Goal: Find specific page/section: Find specific page/section

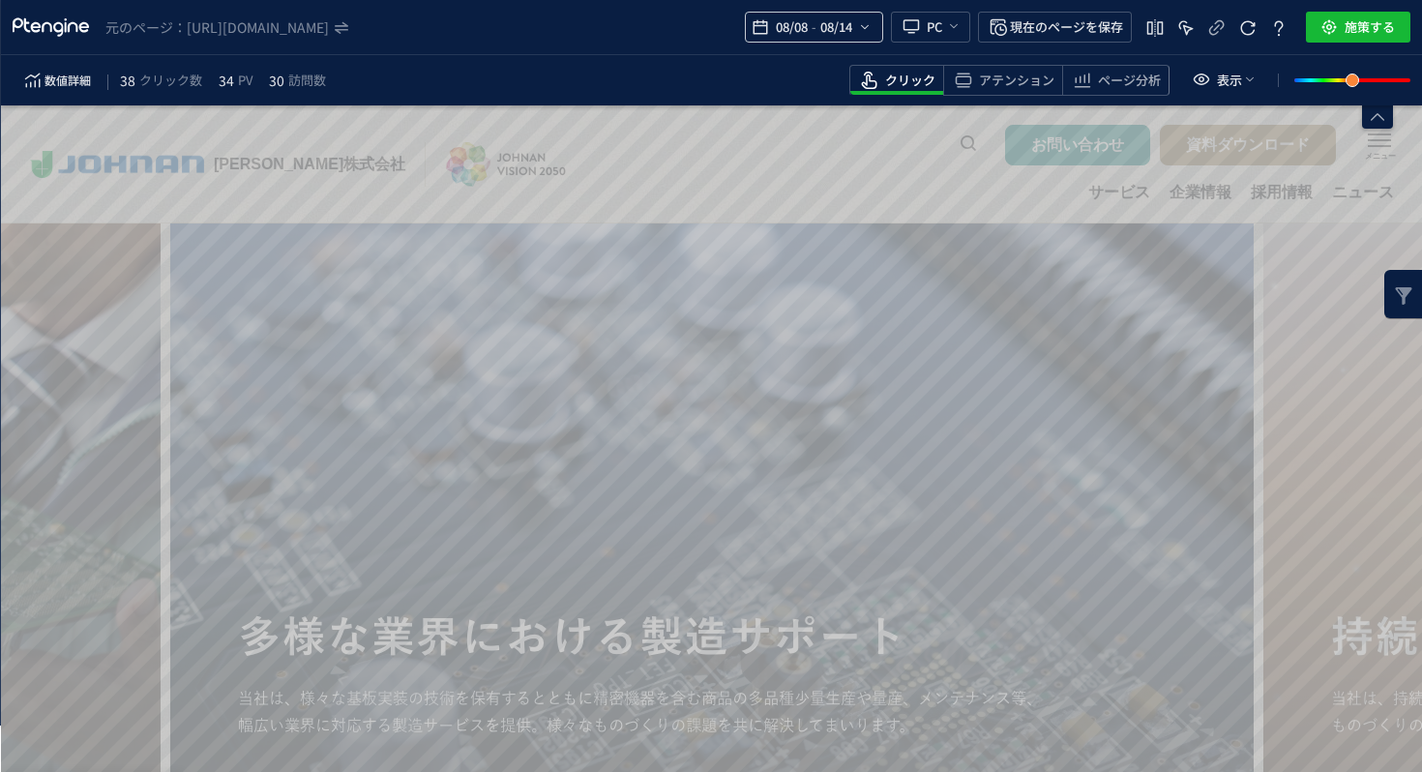
click at [839, 28] on span "08/14" at bounding box center [836, 27] width 40 height 39
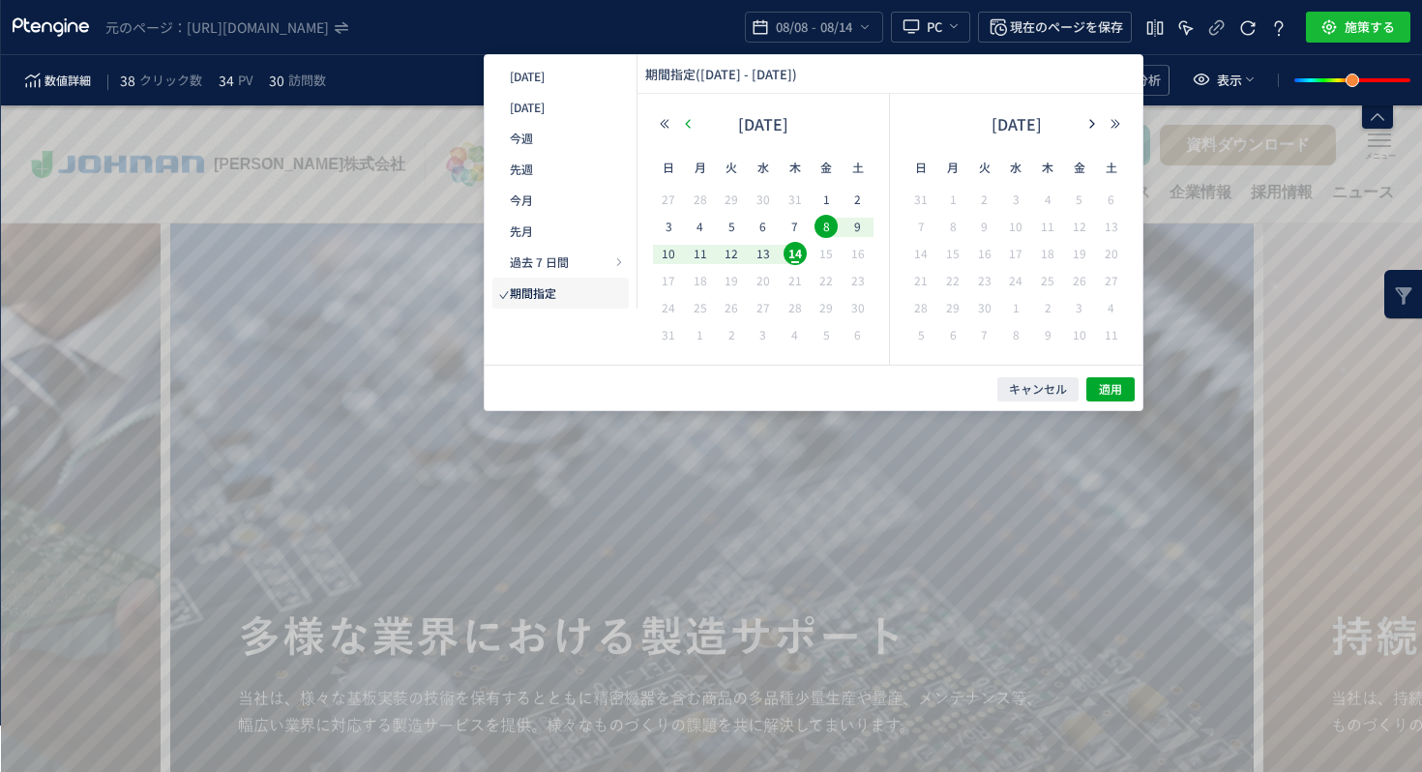
click at [688, 128] on icon "button" at bounding box center [688, 124] width 12 height 12
click at [687, 125] on use "button" at bounding box center [687, 123] width 5 height 9
click at [668, 222] on span "1" at bounding box center [668, 226] width 23 height 23
click at [694, 336] on span "30" at bounding box center [700, 334] width 23 height 23
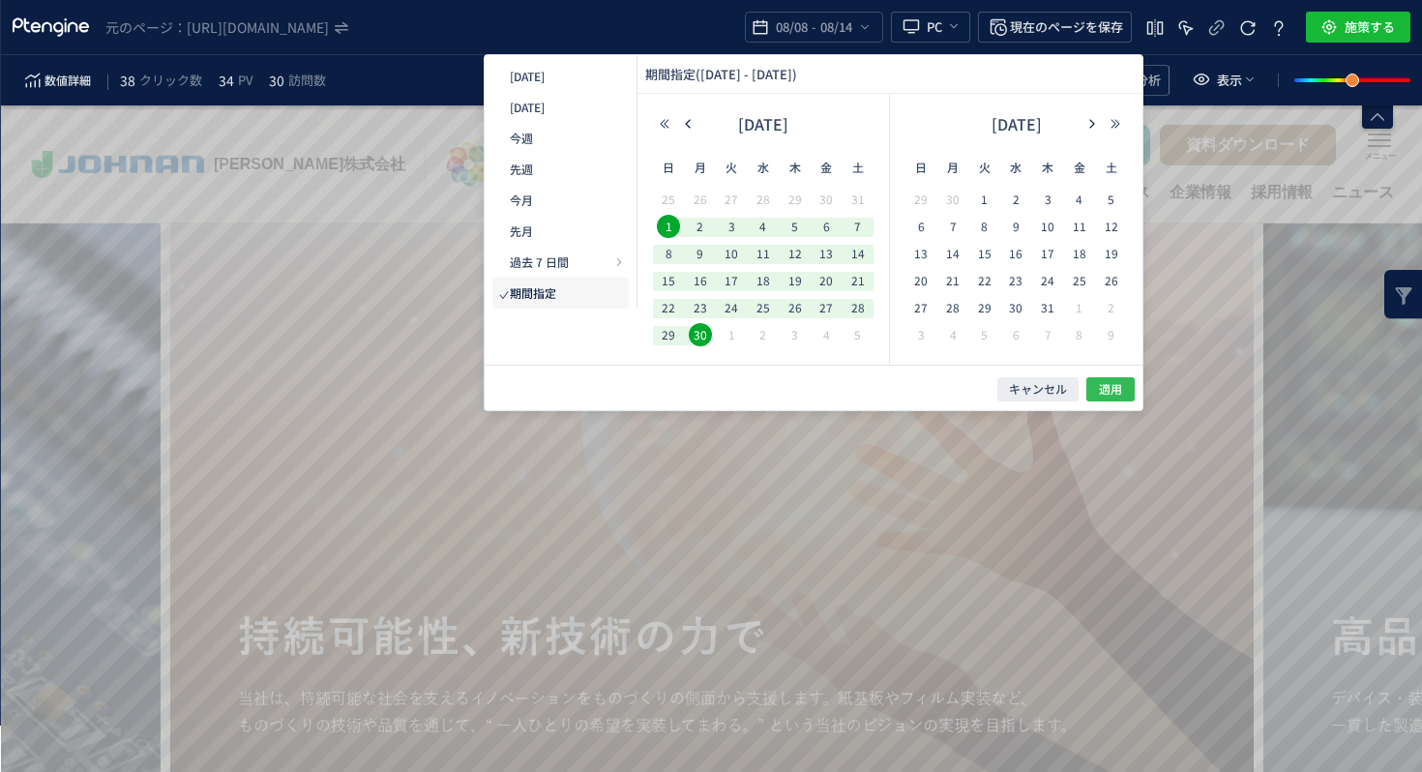
click at [1107, 387] on span "適用" at bounding box center [1110, 389] width 23 height 16
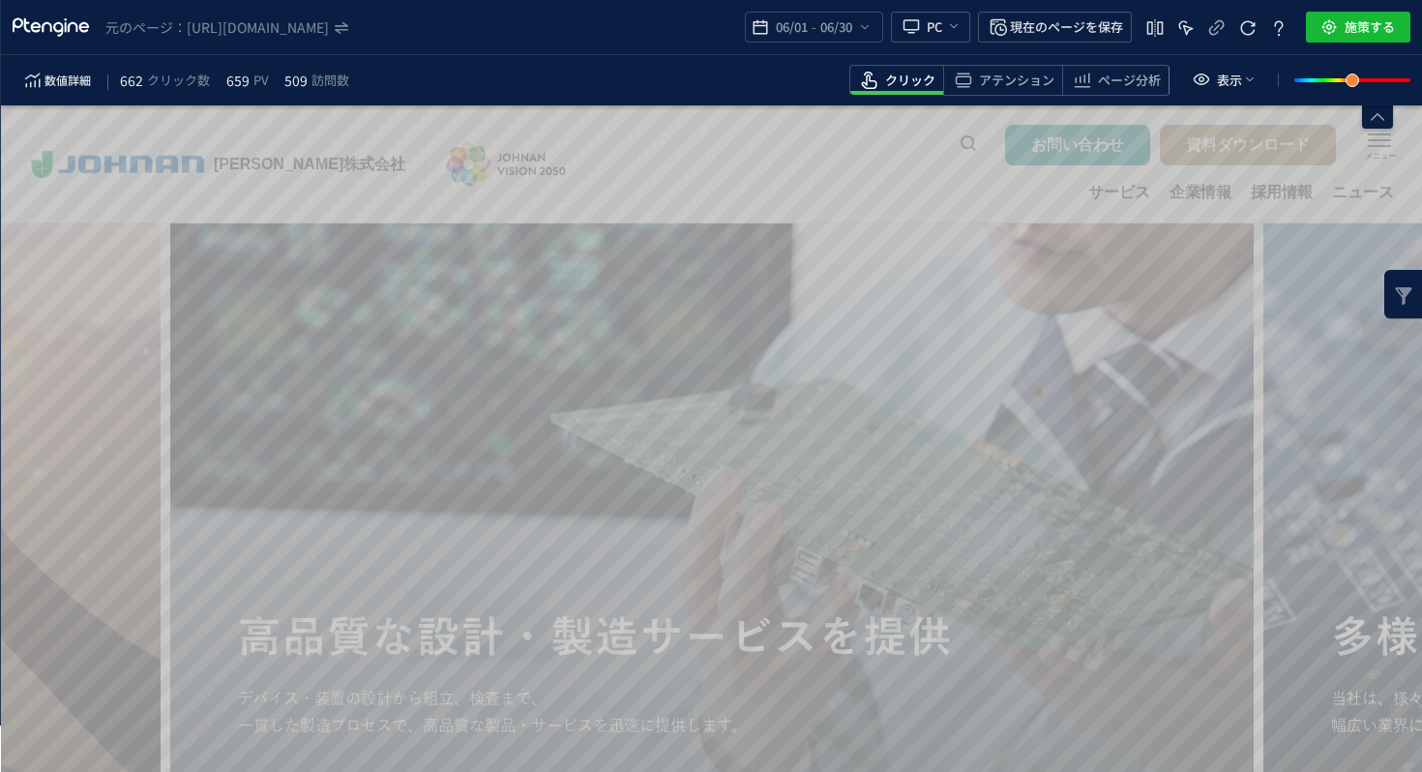
click at [895, 89] on span "クリック" at bounding box center [910, 81] width 50 height 18
click at [805, 25] on span "06/01" at bounding box center [792, 27] width 40 height 39
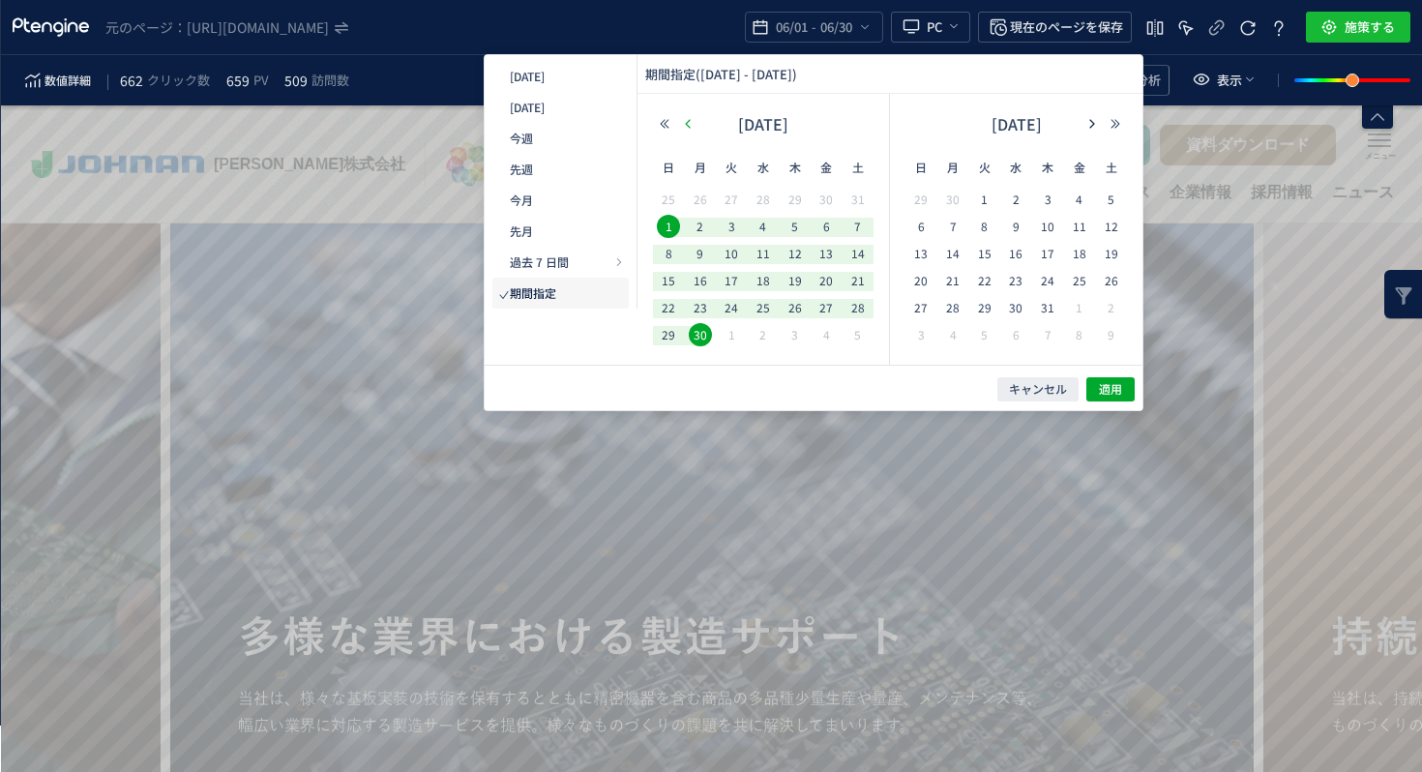
click at [687, 121] on icon "button" at bounding box center [688, 124] width 12 height 12
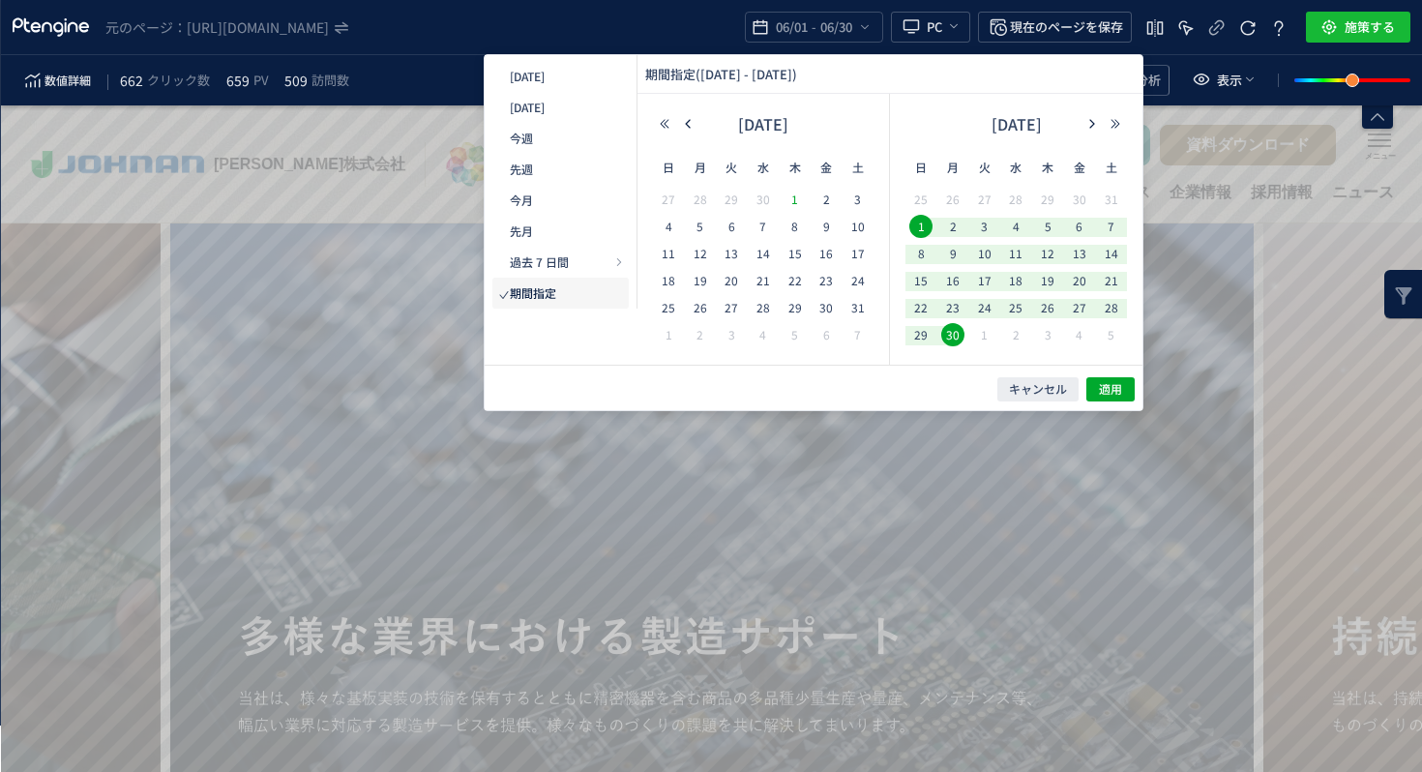
click at [802, 198] on span "1" at bounding box center [794, 199] width 23 height 23
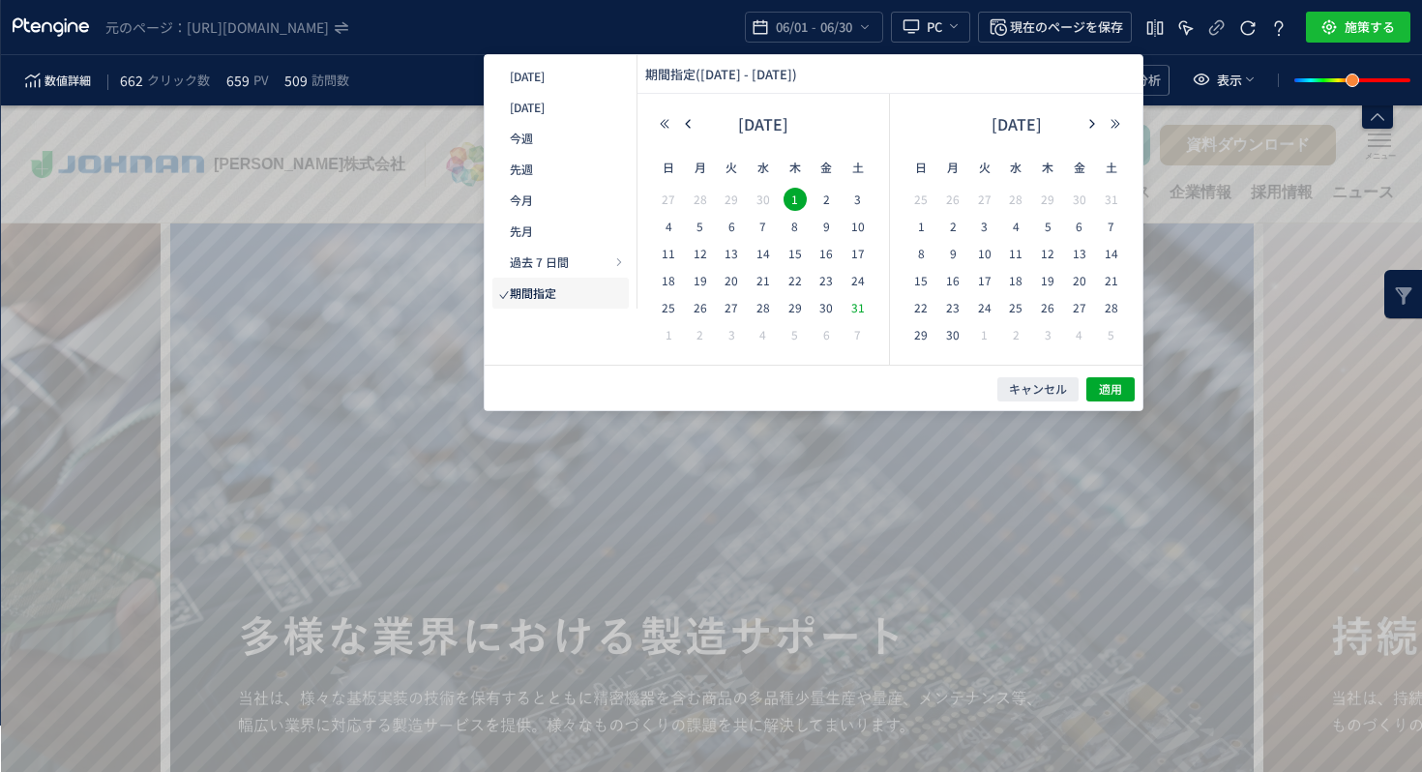
click at [864, 309] on span "31" at bounding box center [857, 307] width 23 height 23
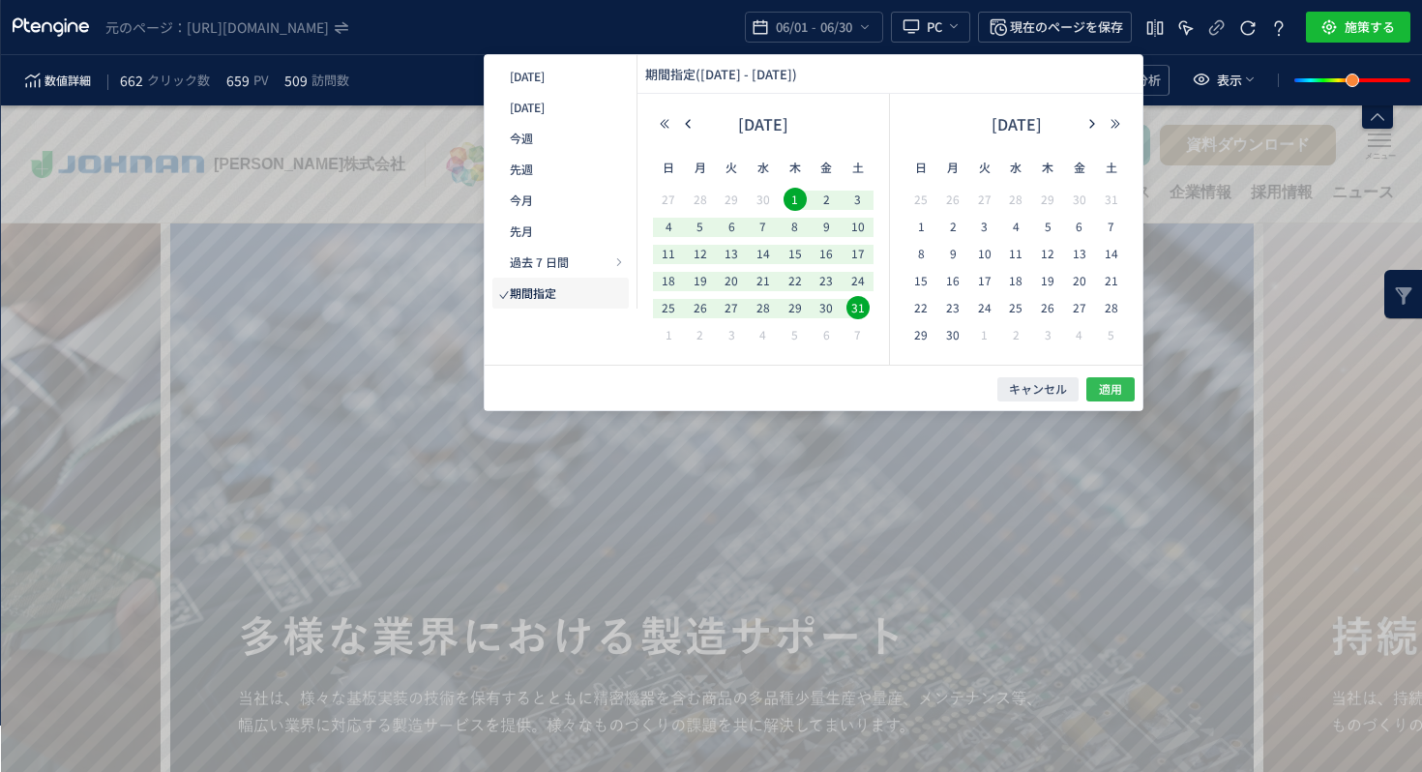
click at [1103, 392] on span "適用" at bounding box center [1110, 389] width 23 height 16
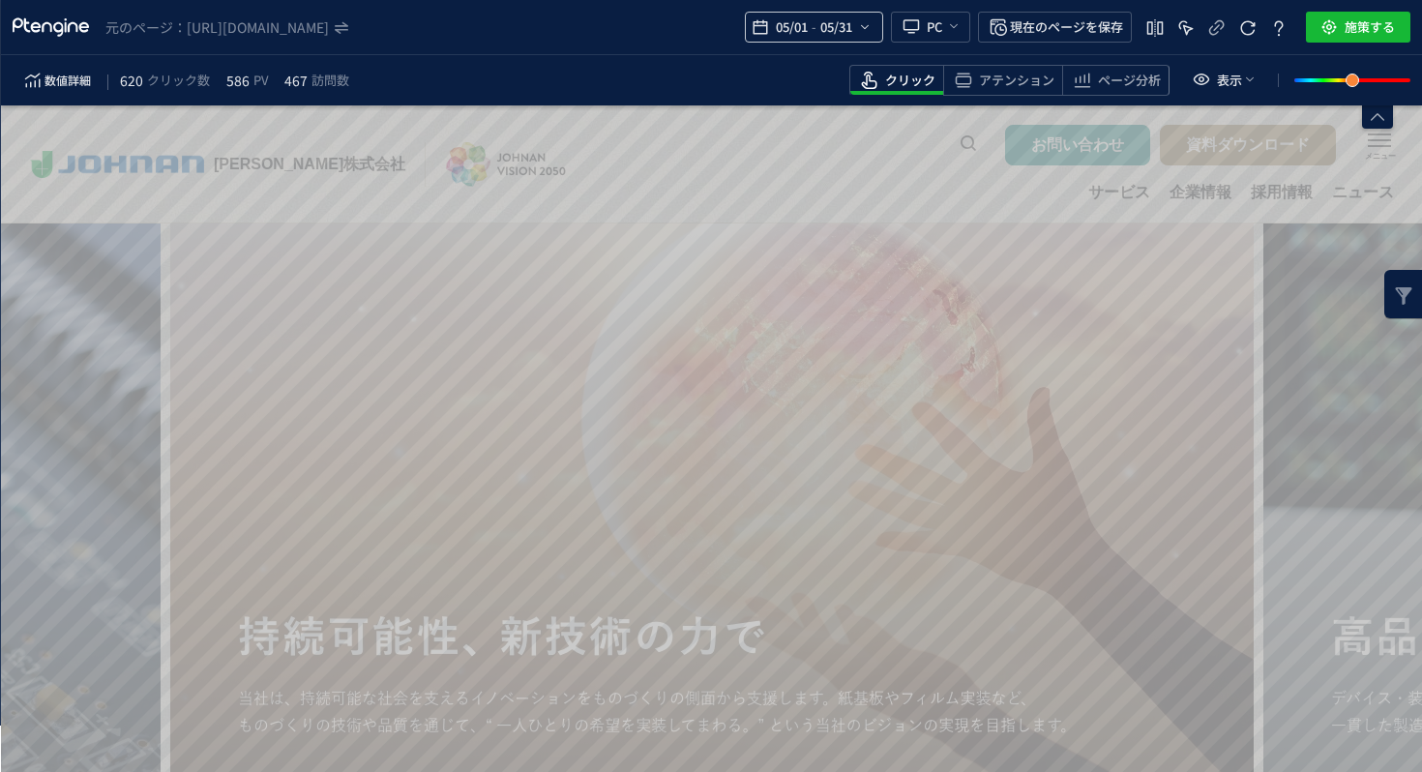
click at [821, 31] on span "05/31" at bounding box center [836, 27] width 40 height 39
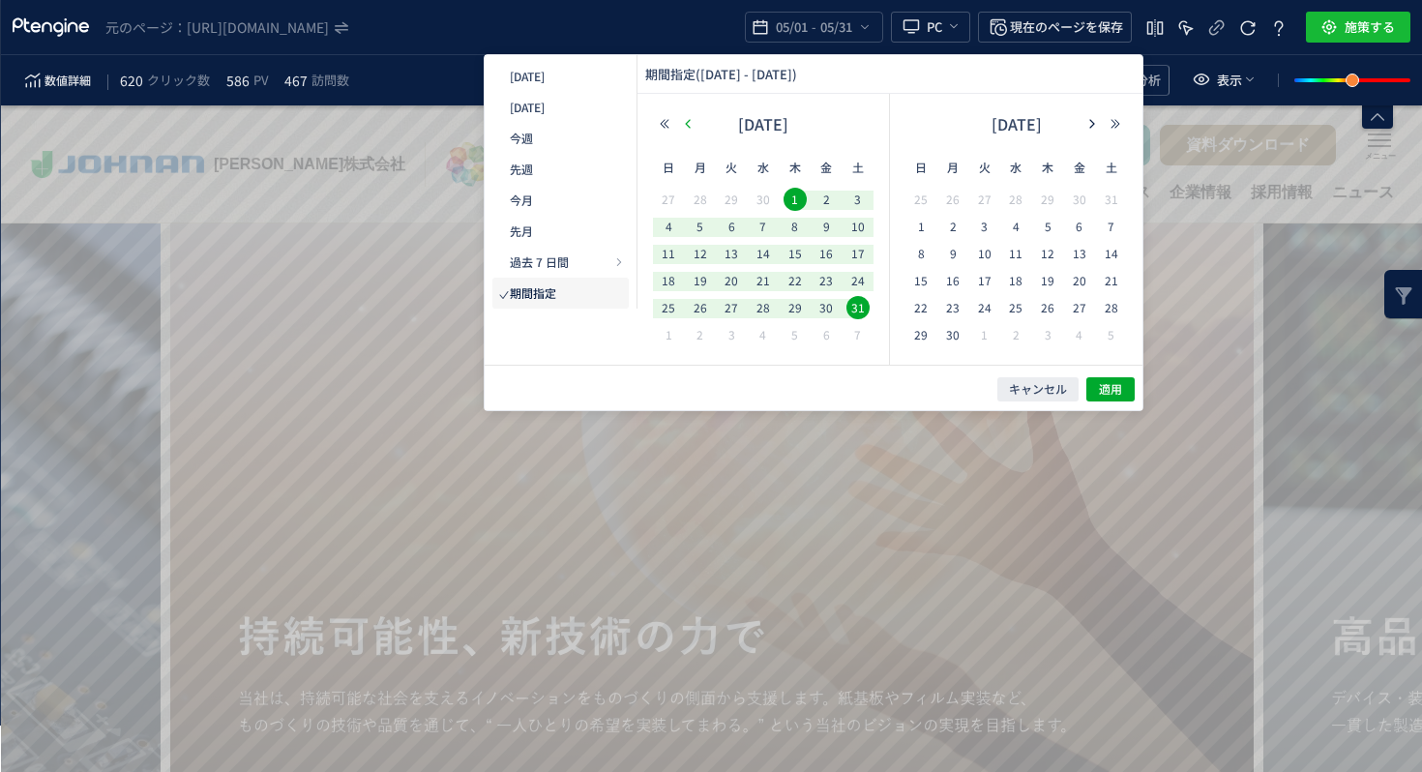
click at [686, 124] on use "button" at bounding box center [687, 123] width 5 height 9
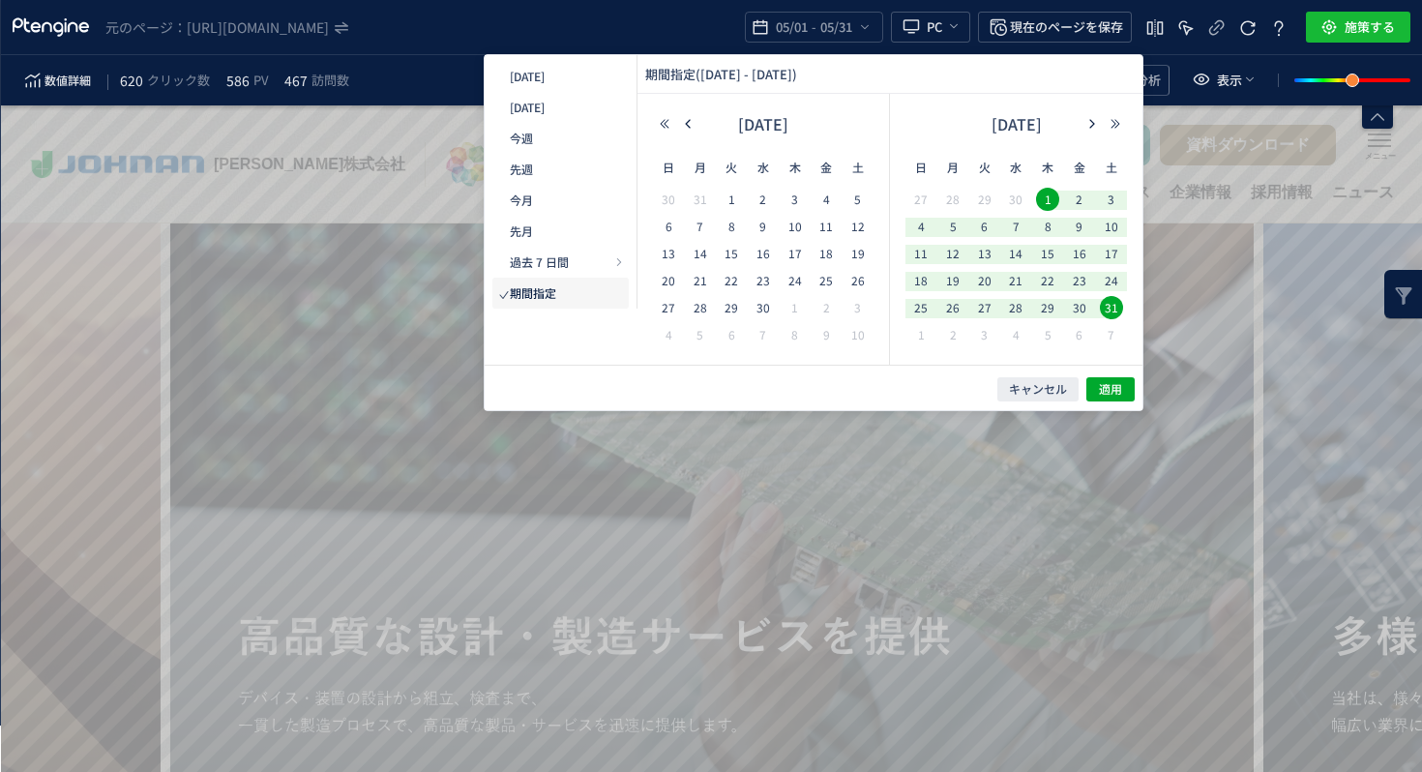
click at [692, 131] on div "[DATE]" at bounding box center [763, 128] width 221 height 39
click at [686, 123] on use "button" at bounding box center [687, 123] width 5 height 9
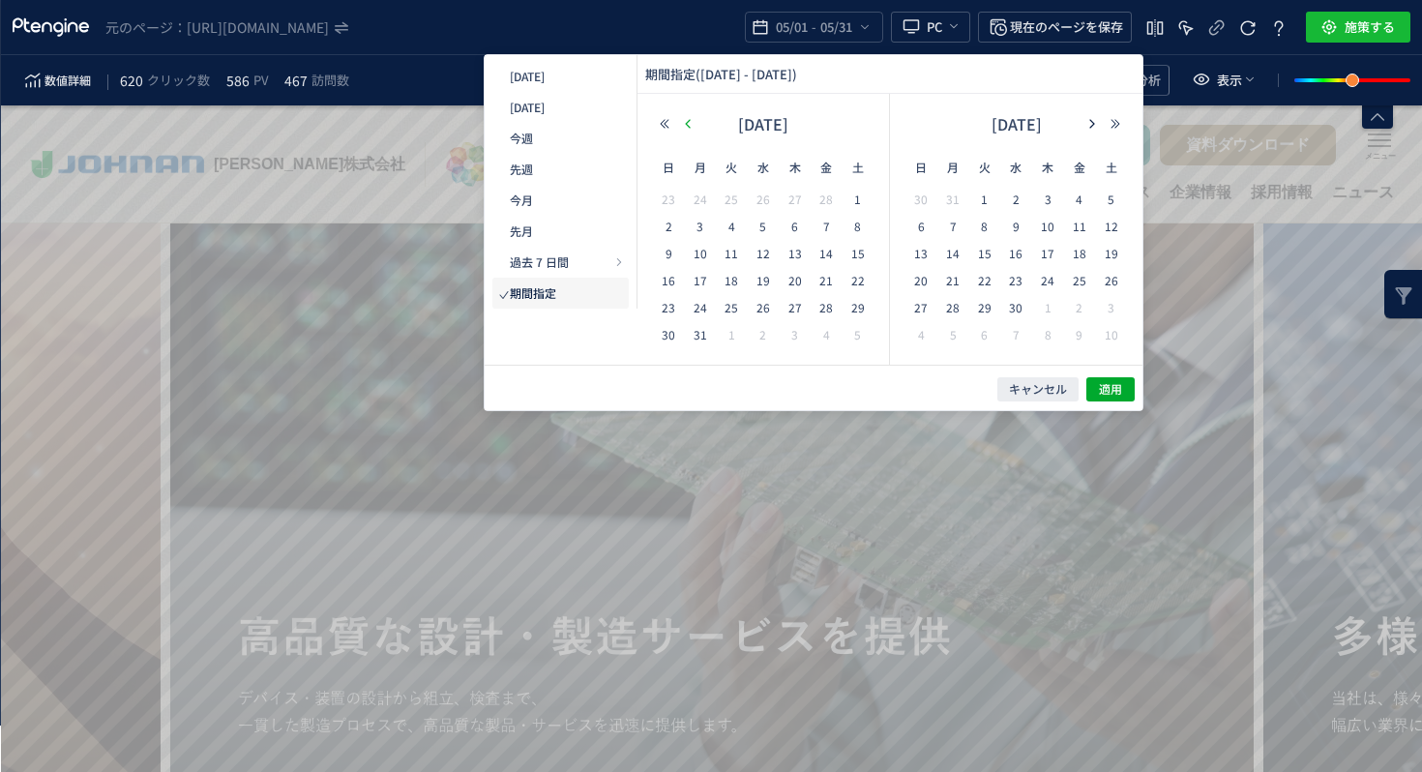
click at [686, 123] on use "button" at bounding box center [687, 123] width 5 height 9
click at [1110, 205] on span "1" at bounding box center [1111, 199] width 23 height 23
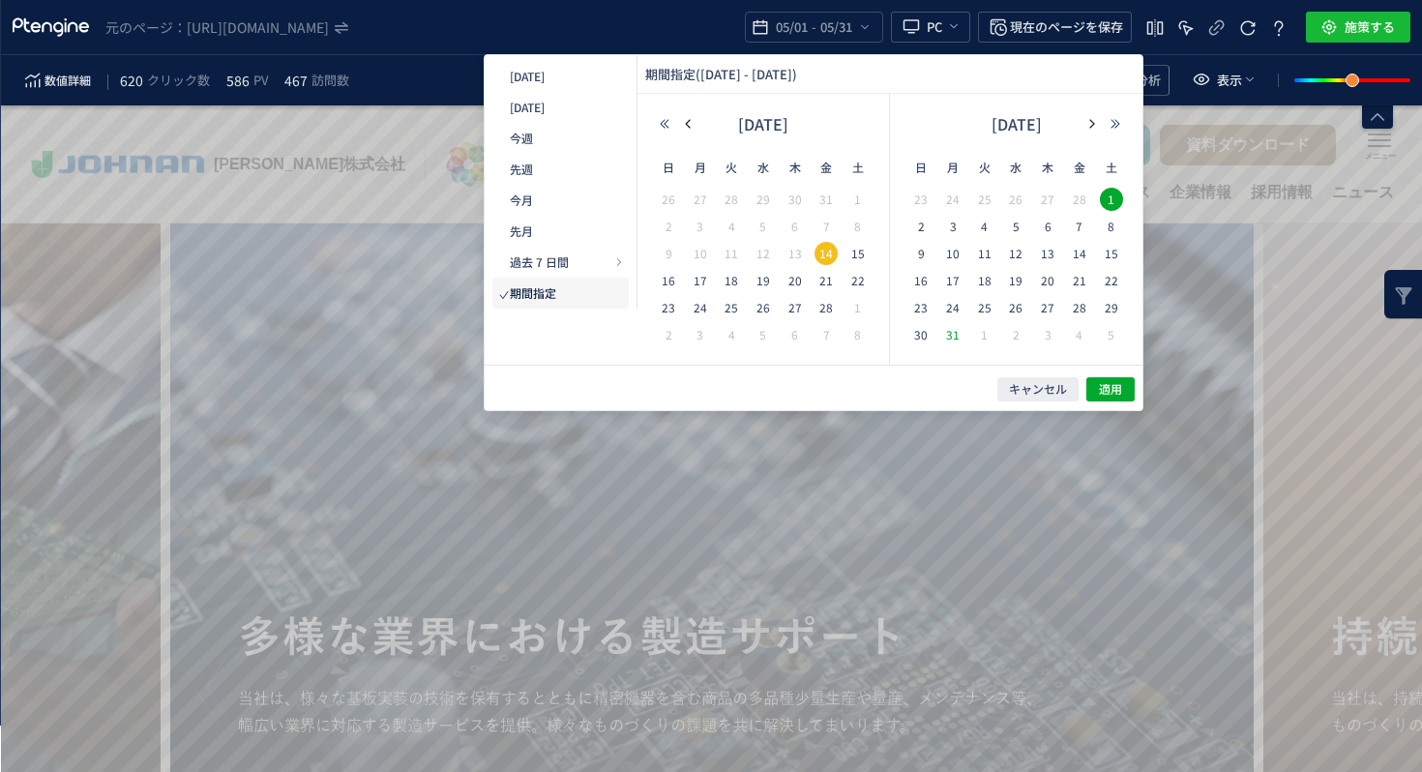
click at [959, 327] on span "31" at bounding box center [952, 334] width 23 height 23
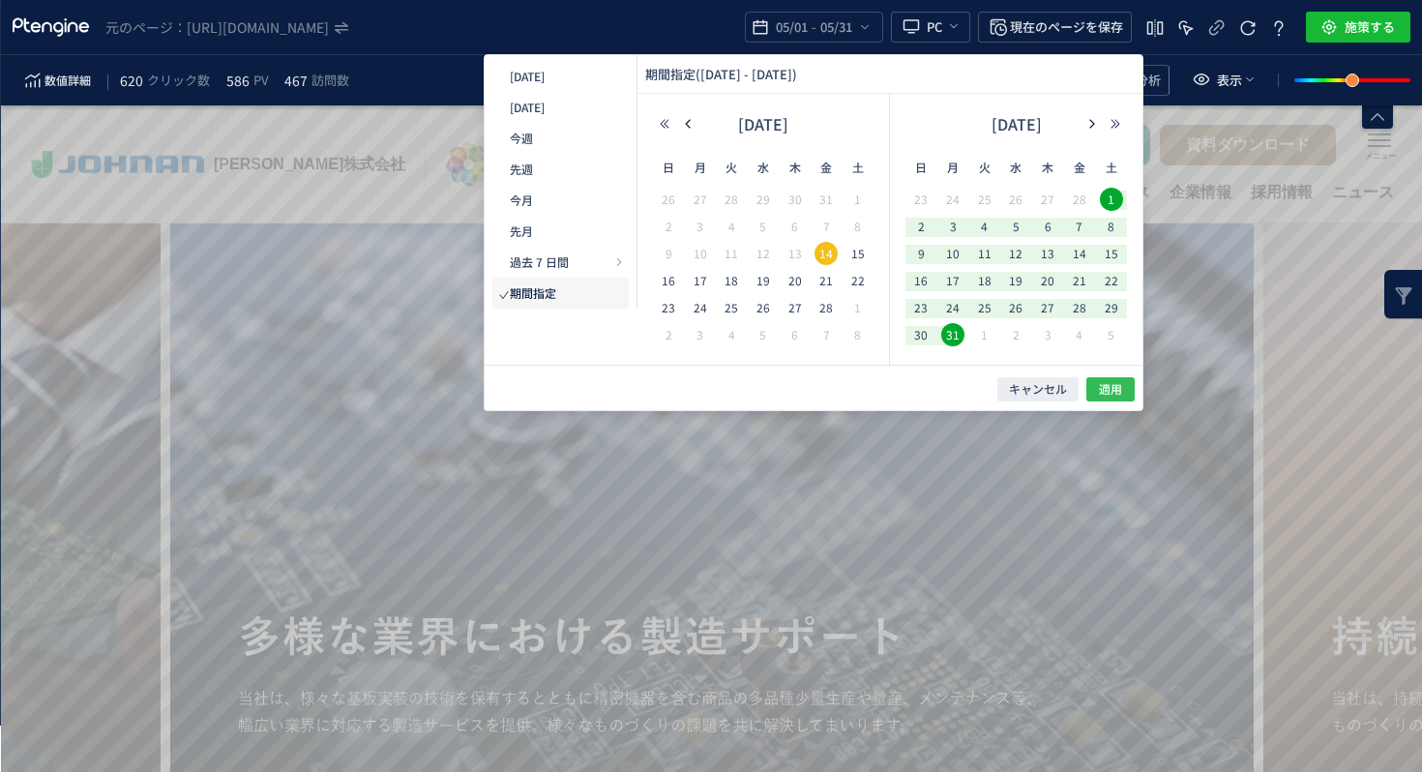
click at [1110, 393] on span "適用" at bounding box center [1110, 389] width 23 height 16
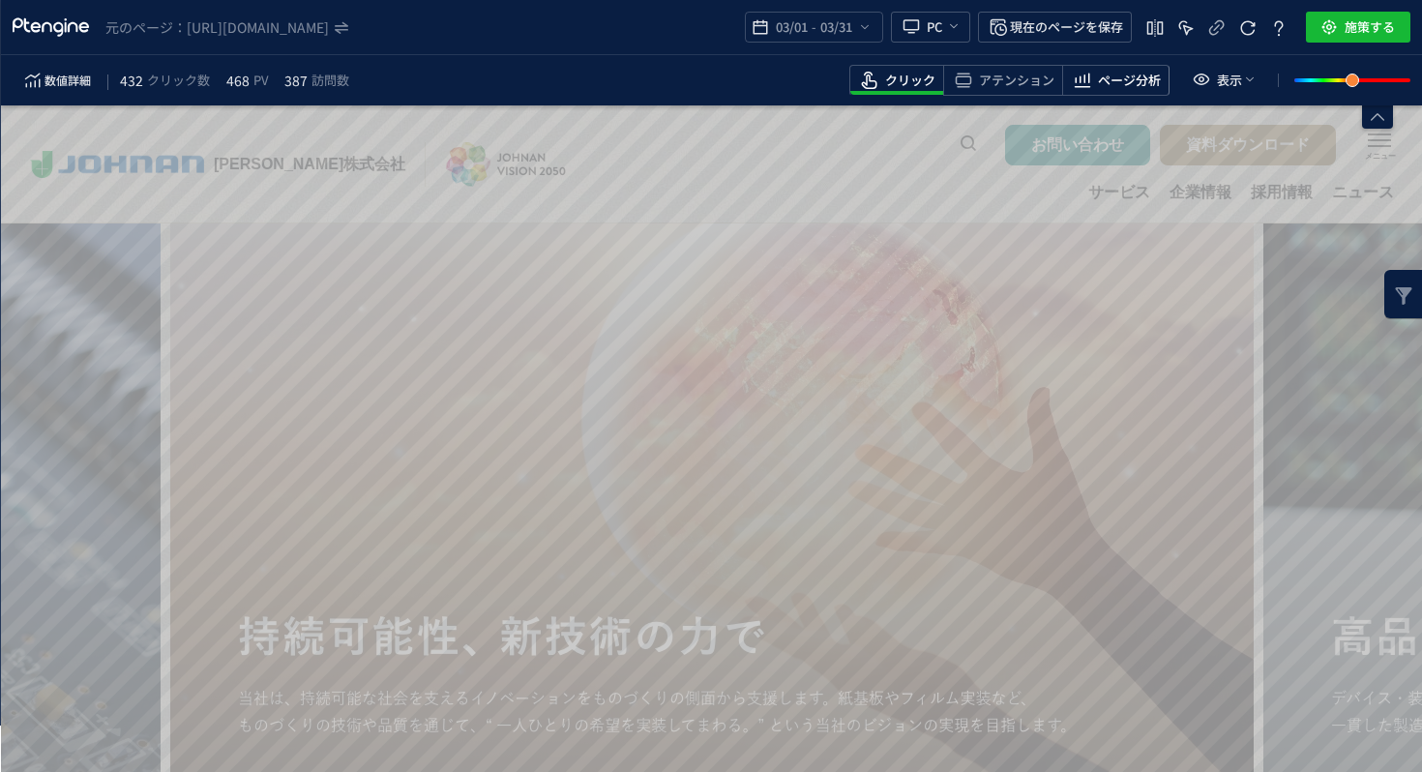
click at [1132, 87] on span "ページ分析" at bounding box center [1129, 81] width 63 height 18
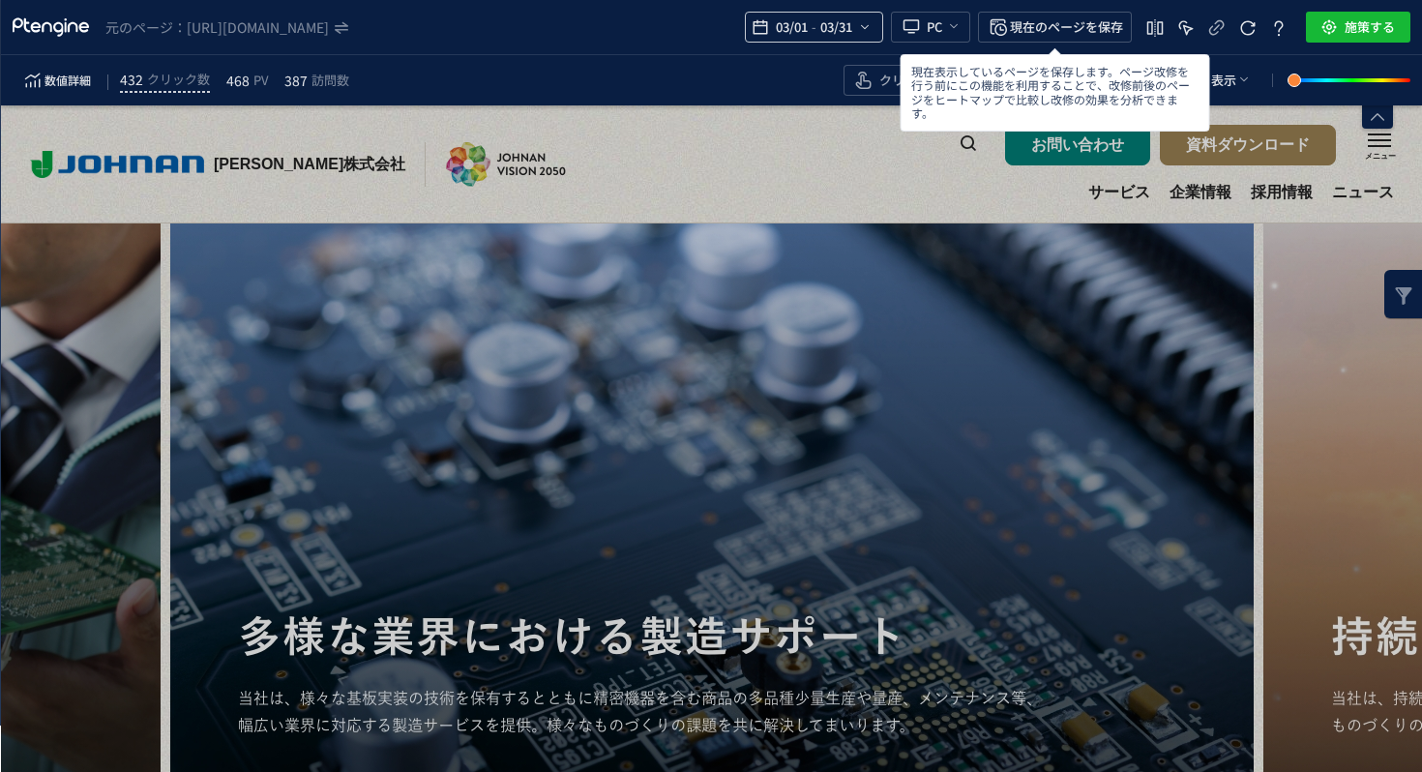
click at [843, 33] on span "03/31" at bounding box center [836, 27] width 40 height 39
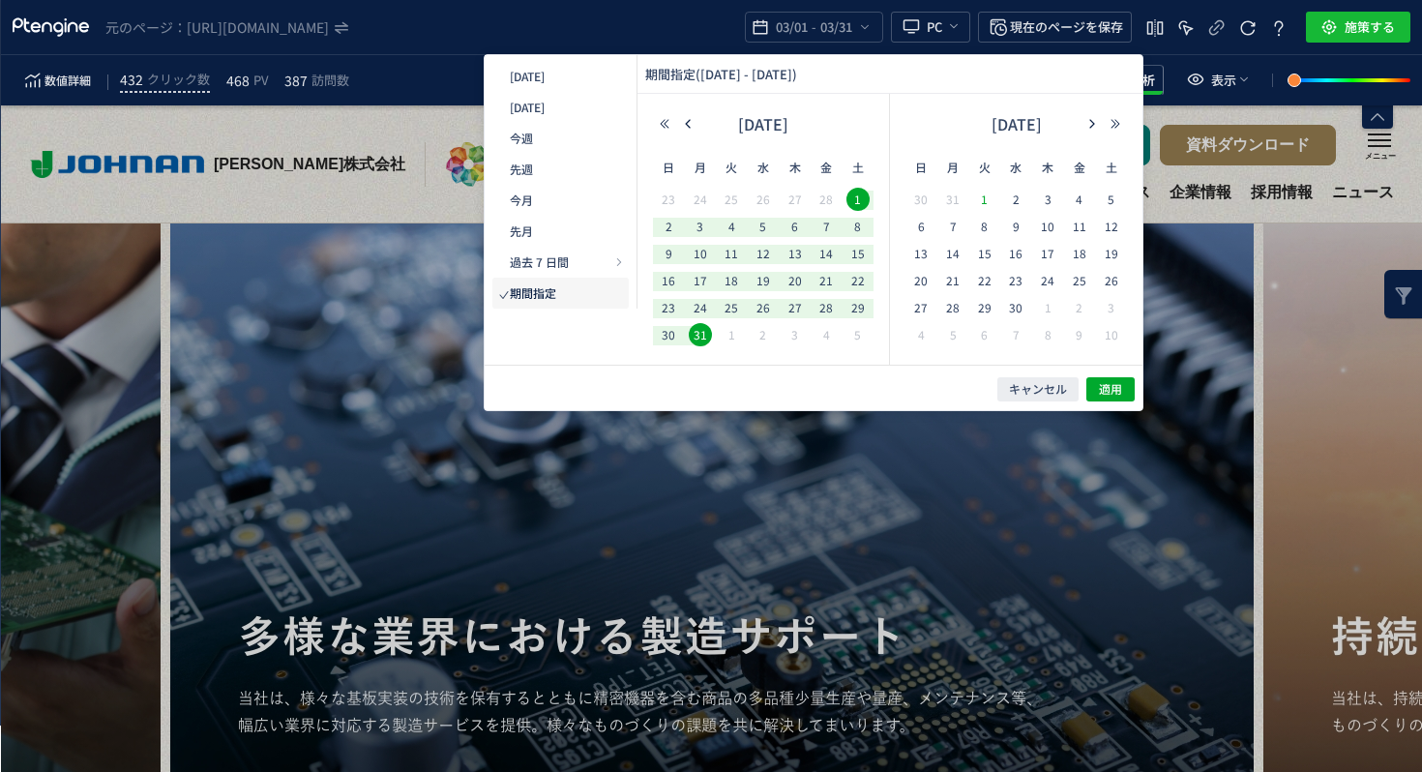
click at [983, 191] on span "1" at bounding box center [984, 199] width 23 height 23
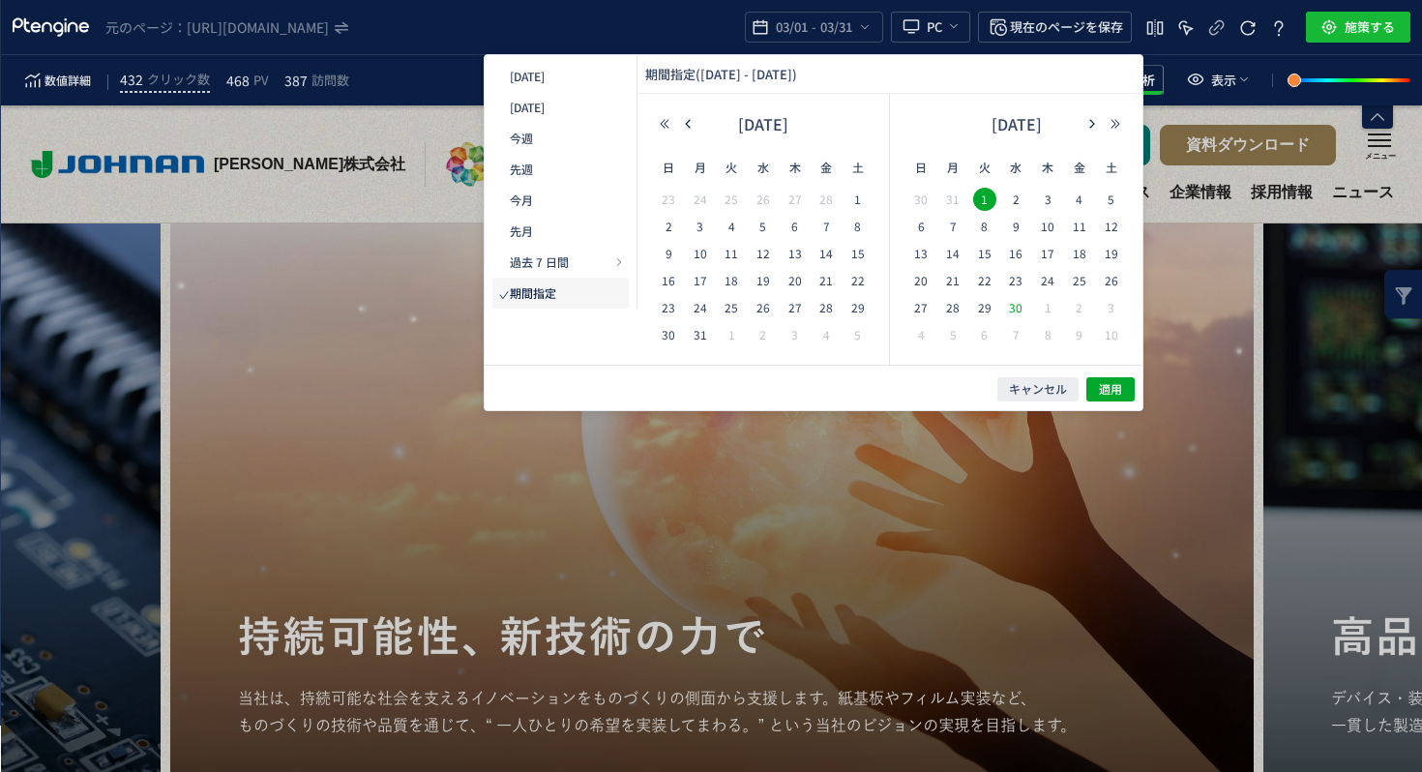
click at [1017, 315] on span "30" at bounding box center [1015, 307] width 23 height 23
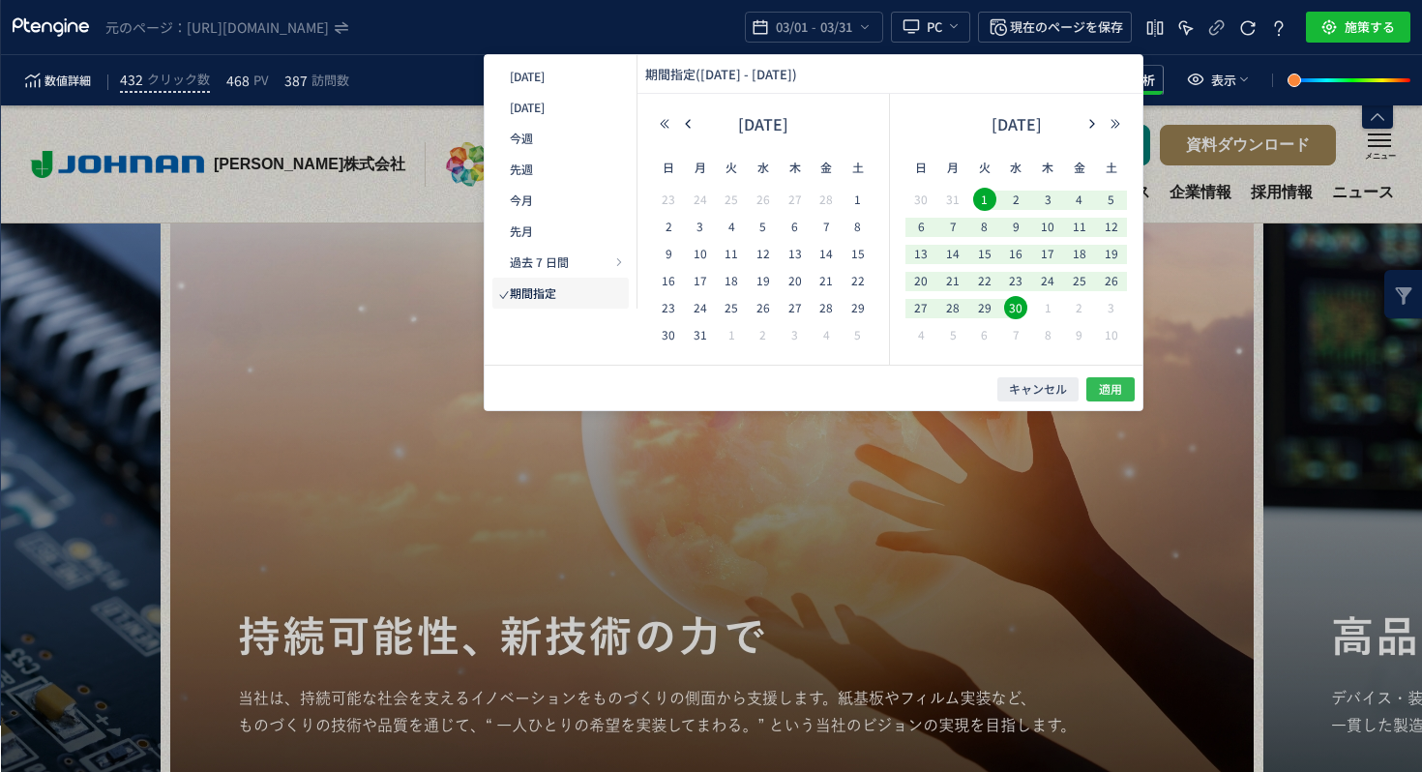
click at [1124, 397] on button "適用" at bounding box center [1110, 389] width 48 height 24
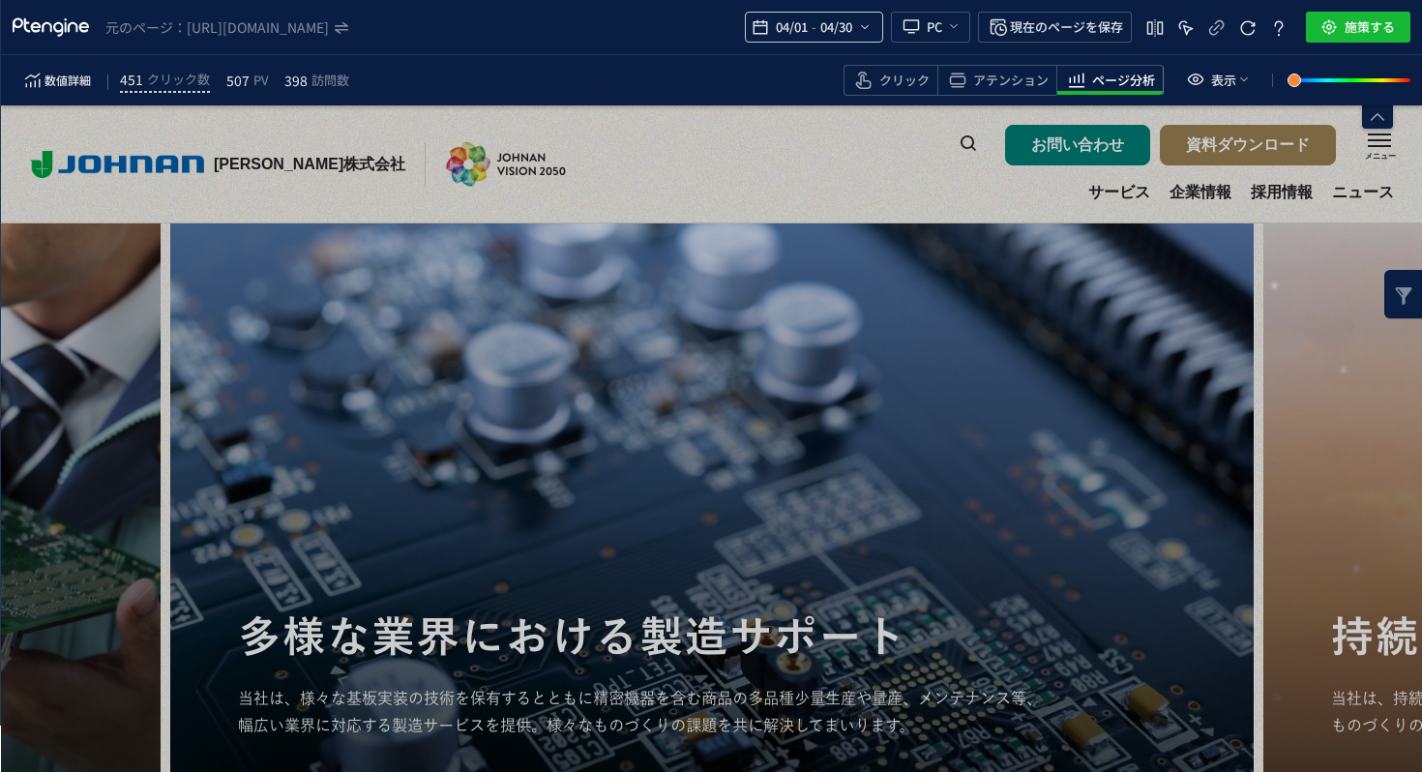
click at [822, 20] on span "04/30" at bounding box center [836, 27] width 40 height 39
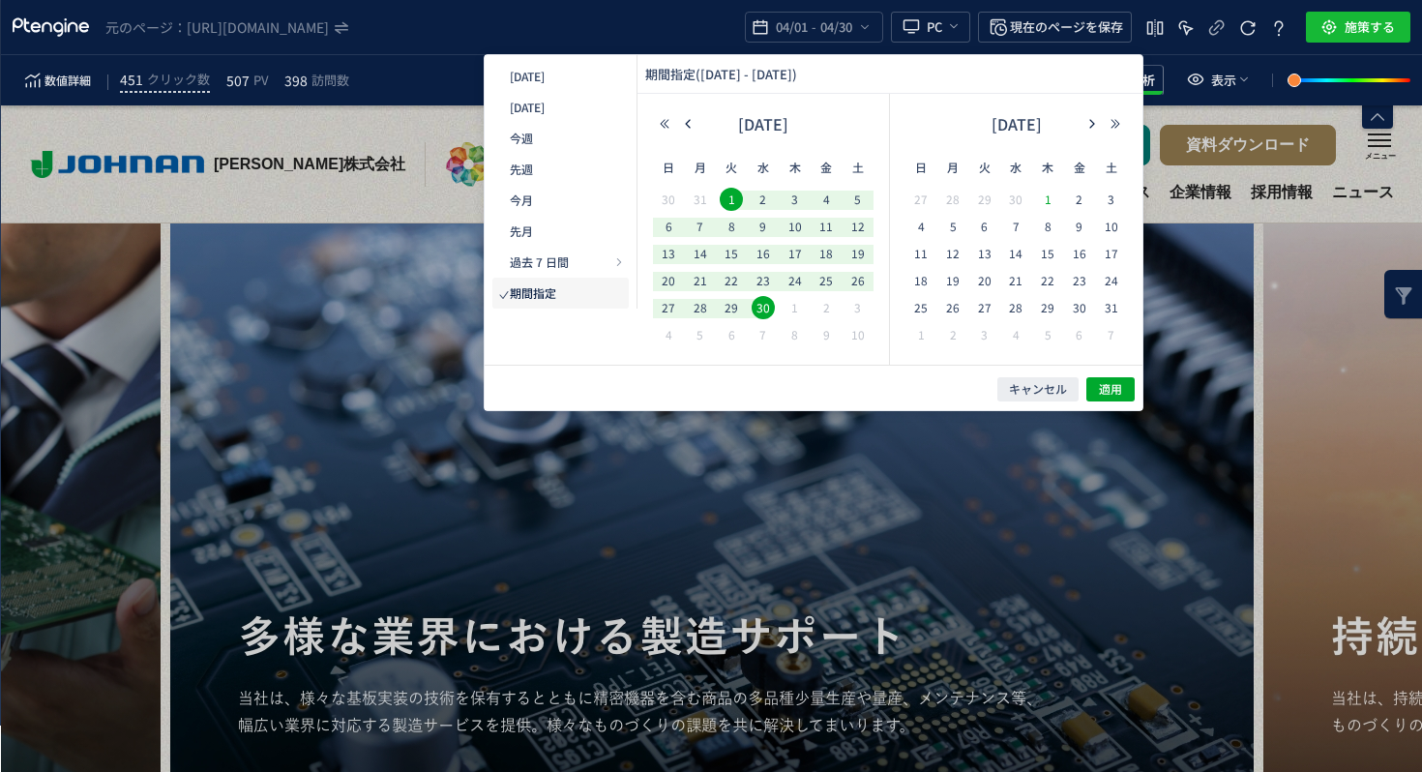
click at [1044, 198] on span "1" at bounding box center [1047, 199] width 23 height 23
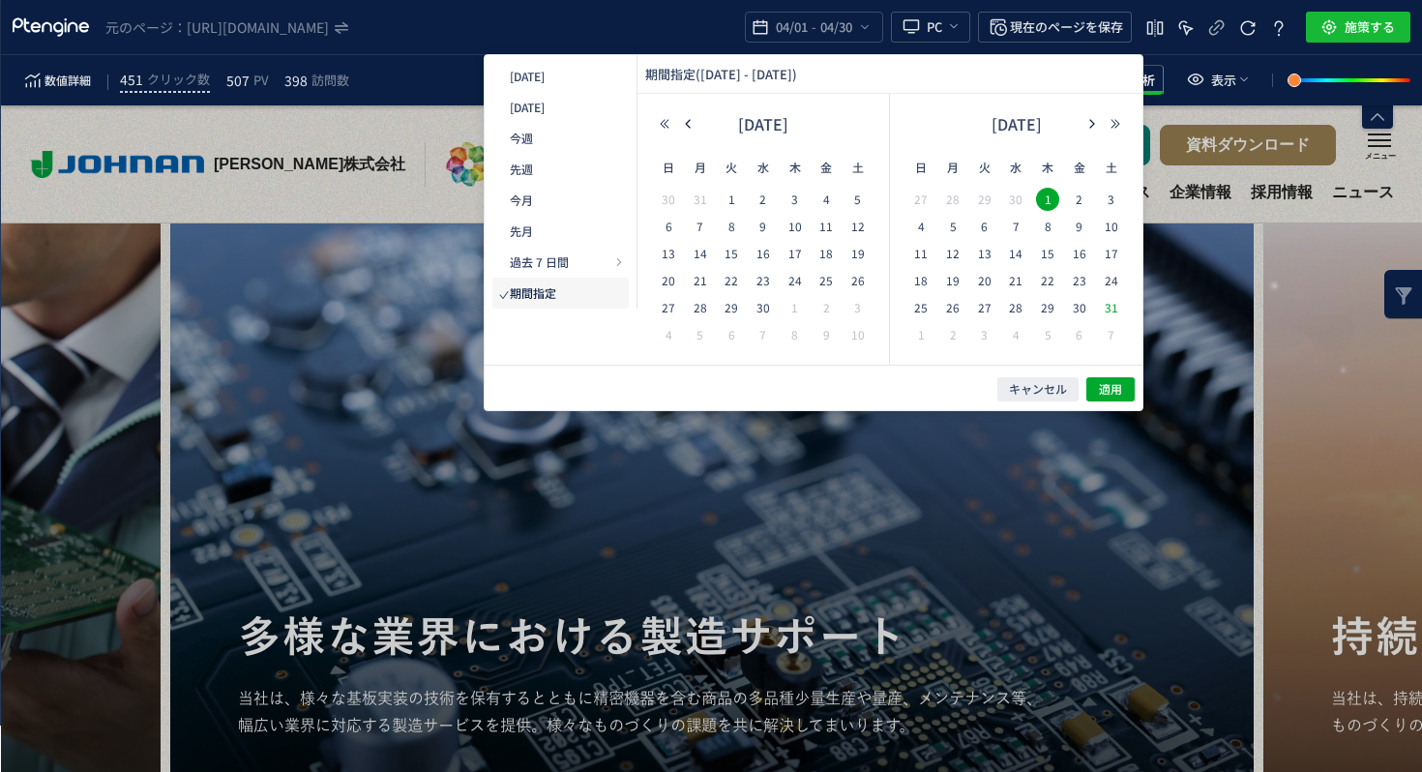
click at [1113, 304] on span "31" at bounding box center [1111, 307] width 23 height 23
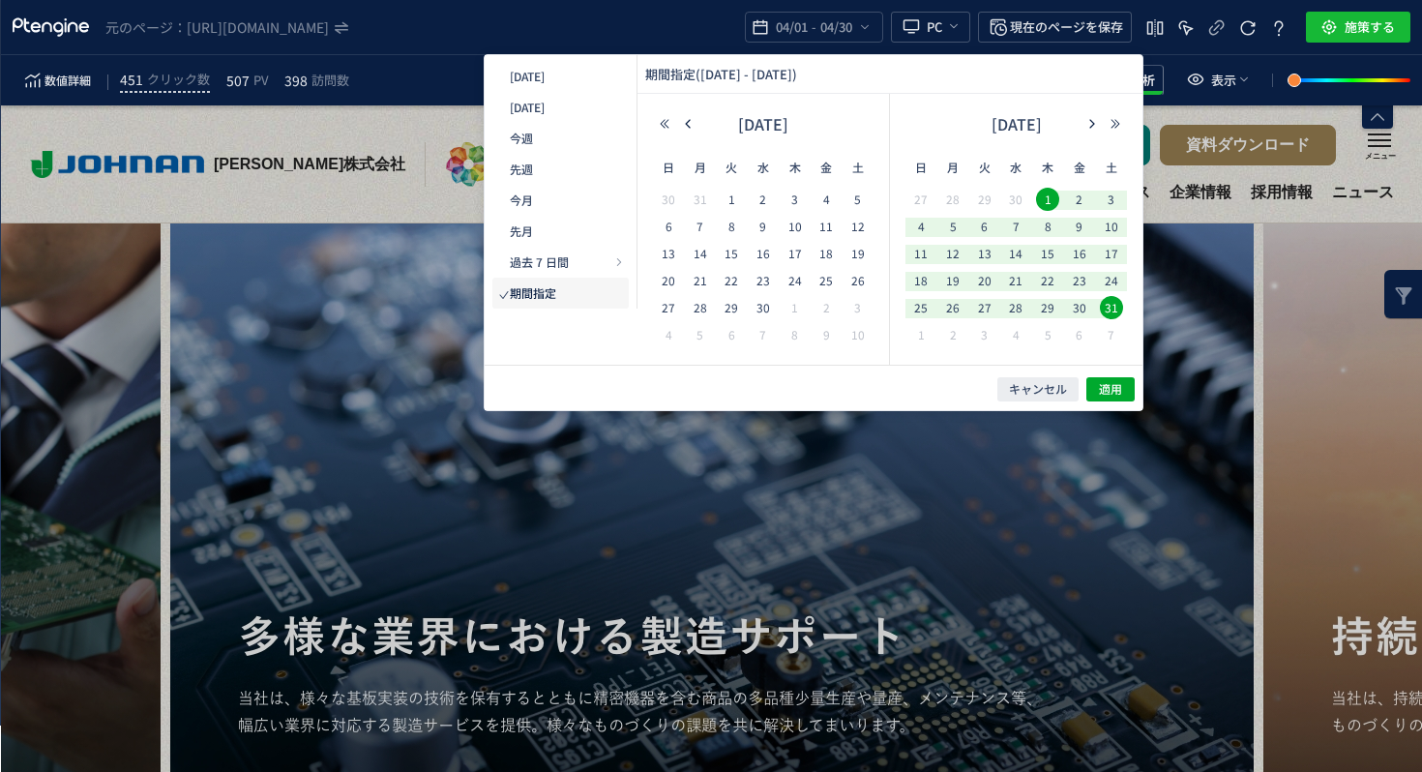
click at [1118, 370] on div "キャンセル 適用" at bounding box center [814, 387] width 658 height 45
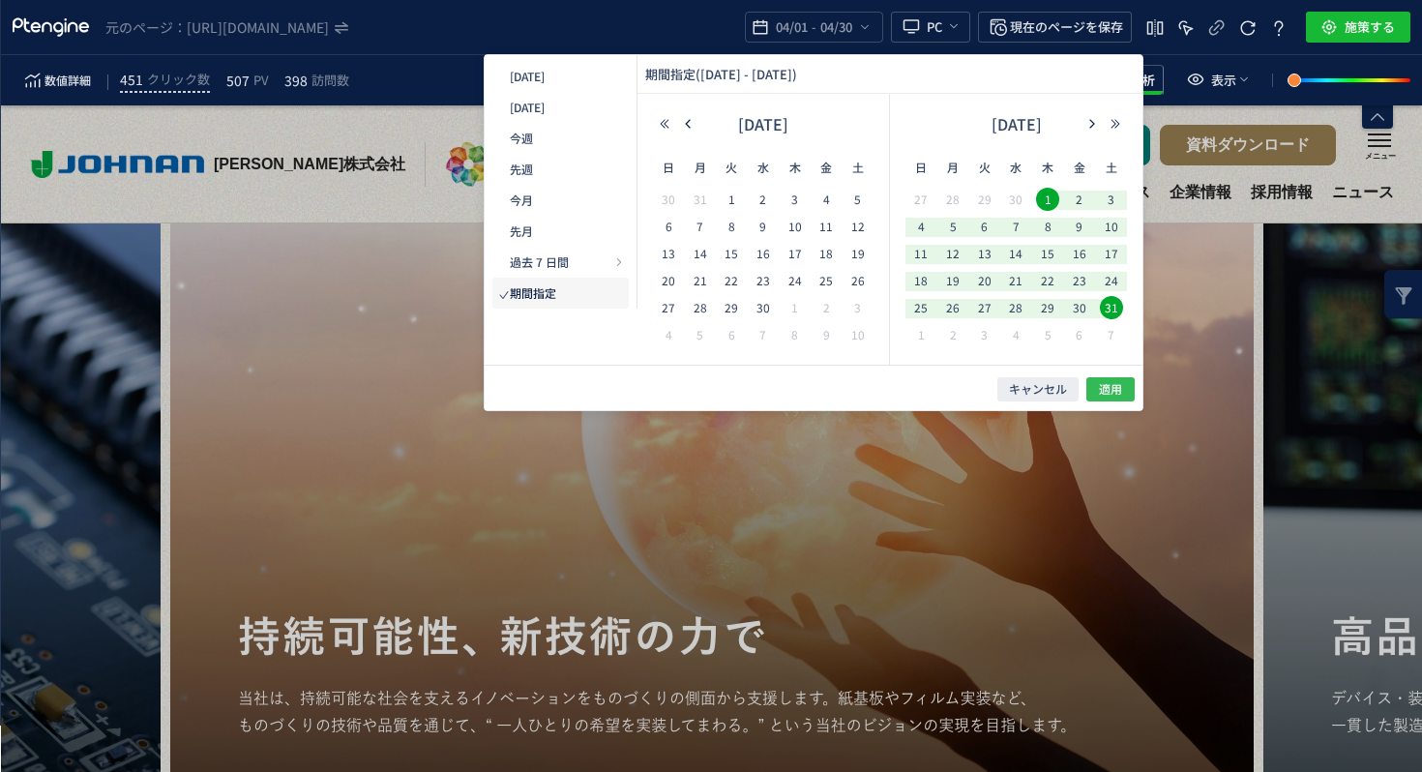
click at [1118, 381] on span "適用" at bounding box center [1110, 389] width 23 height 16
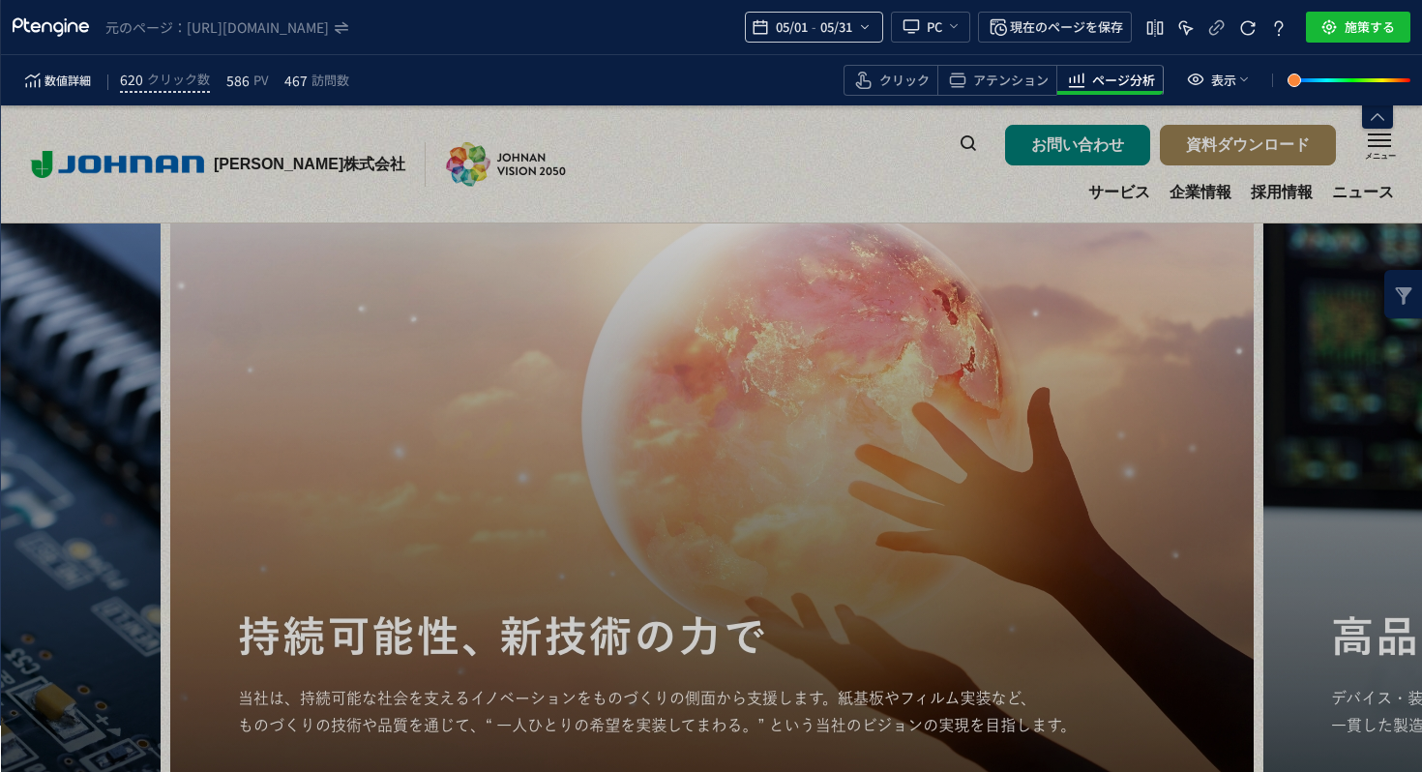
click at [834, 39] on span "05/31" at bounding box center [836, 27] width 40 height 39
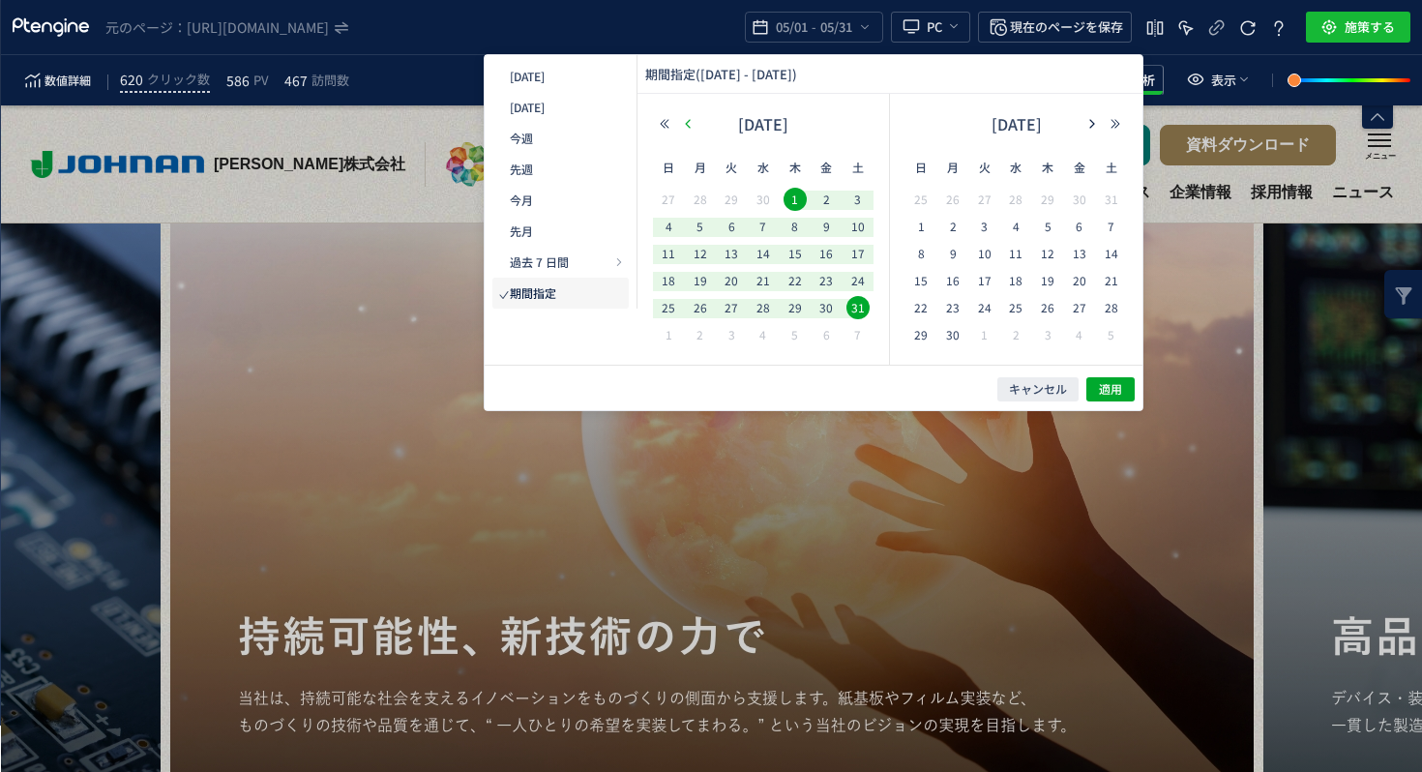
click at [686, 119] on icon "button" at bounding box center [688, 124] width 12 height 12
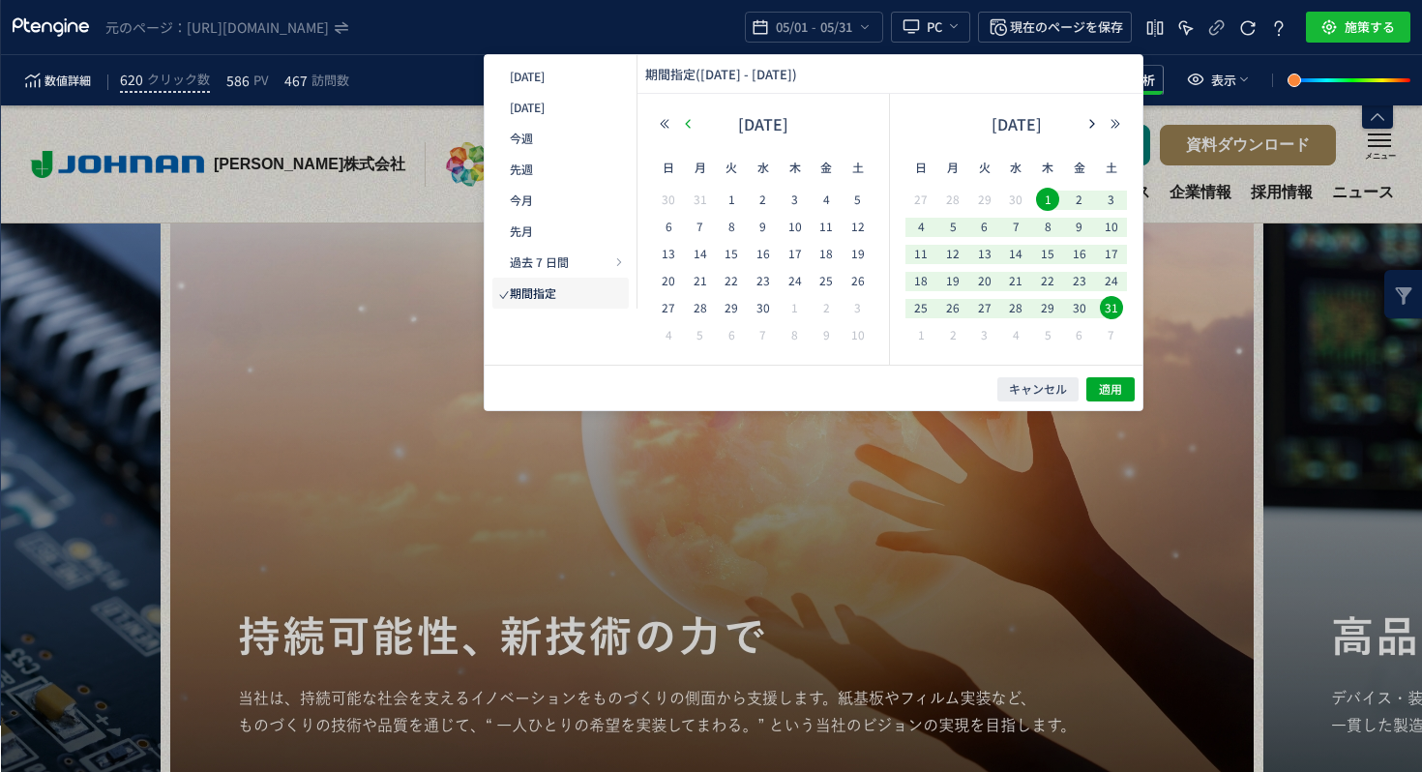
click at [686, 119] on icon "button" at bounding box center [688, 124] width 12 height 12
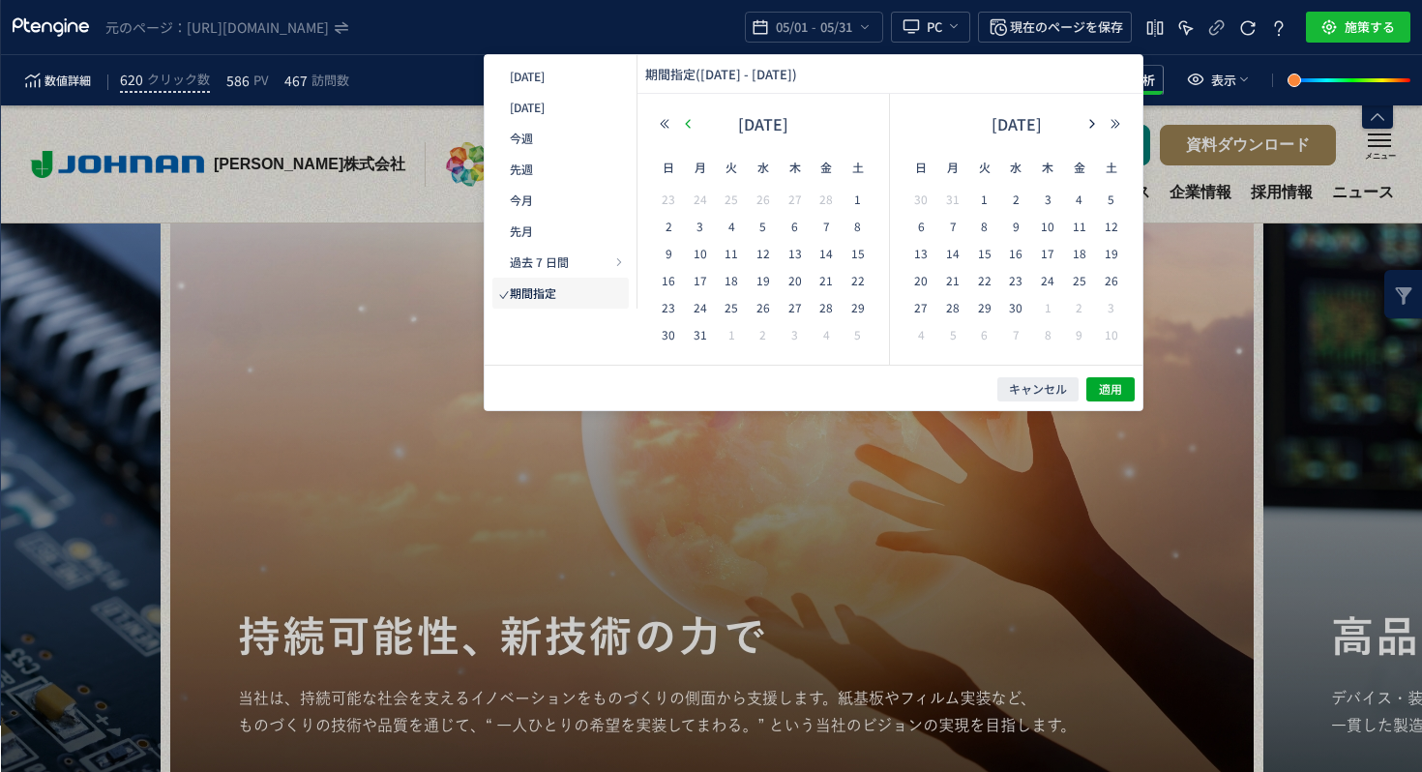
click at [687, 121] on icon "button" at bounding box center [688, 124] width 12 height 12
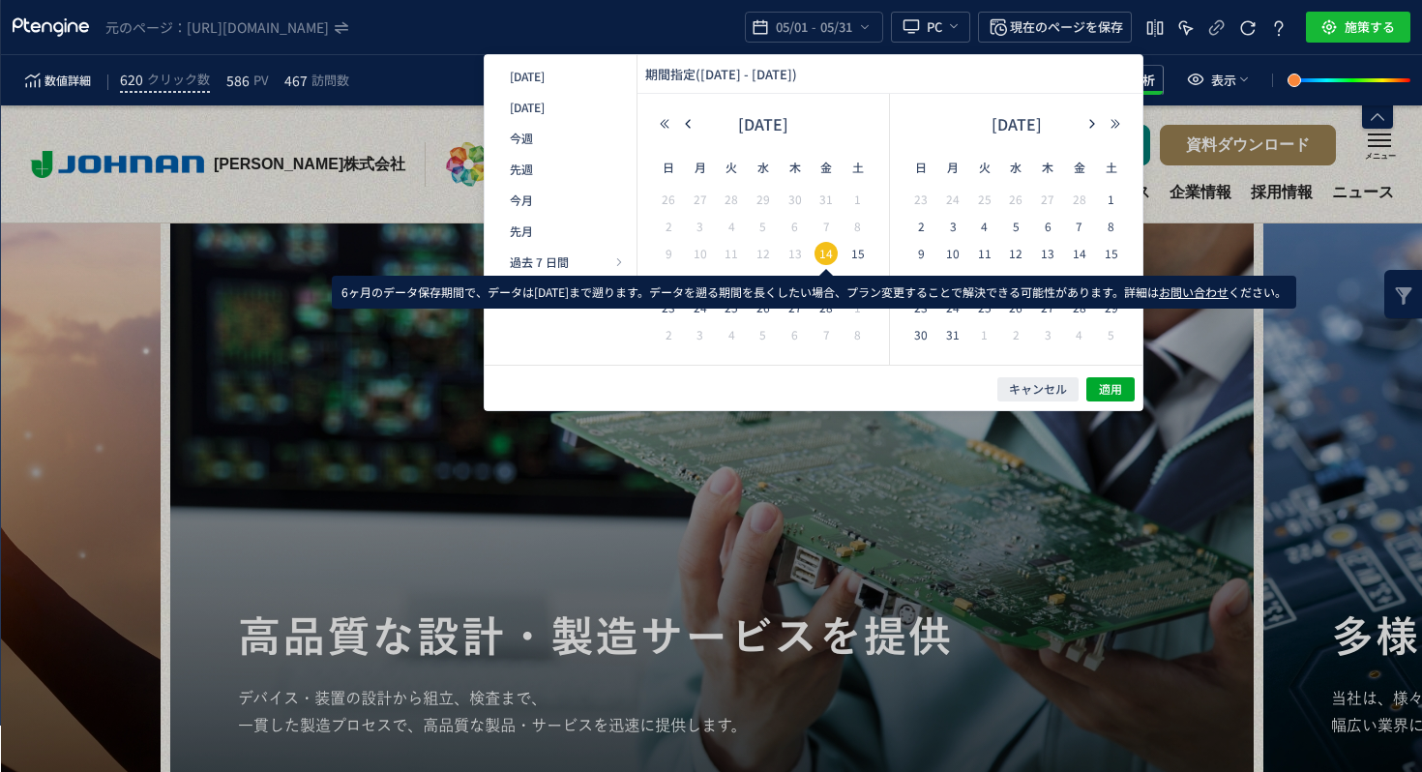
click at [830, 250] on span "14" at bounding box center [825, 253] width 23 height 23
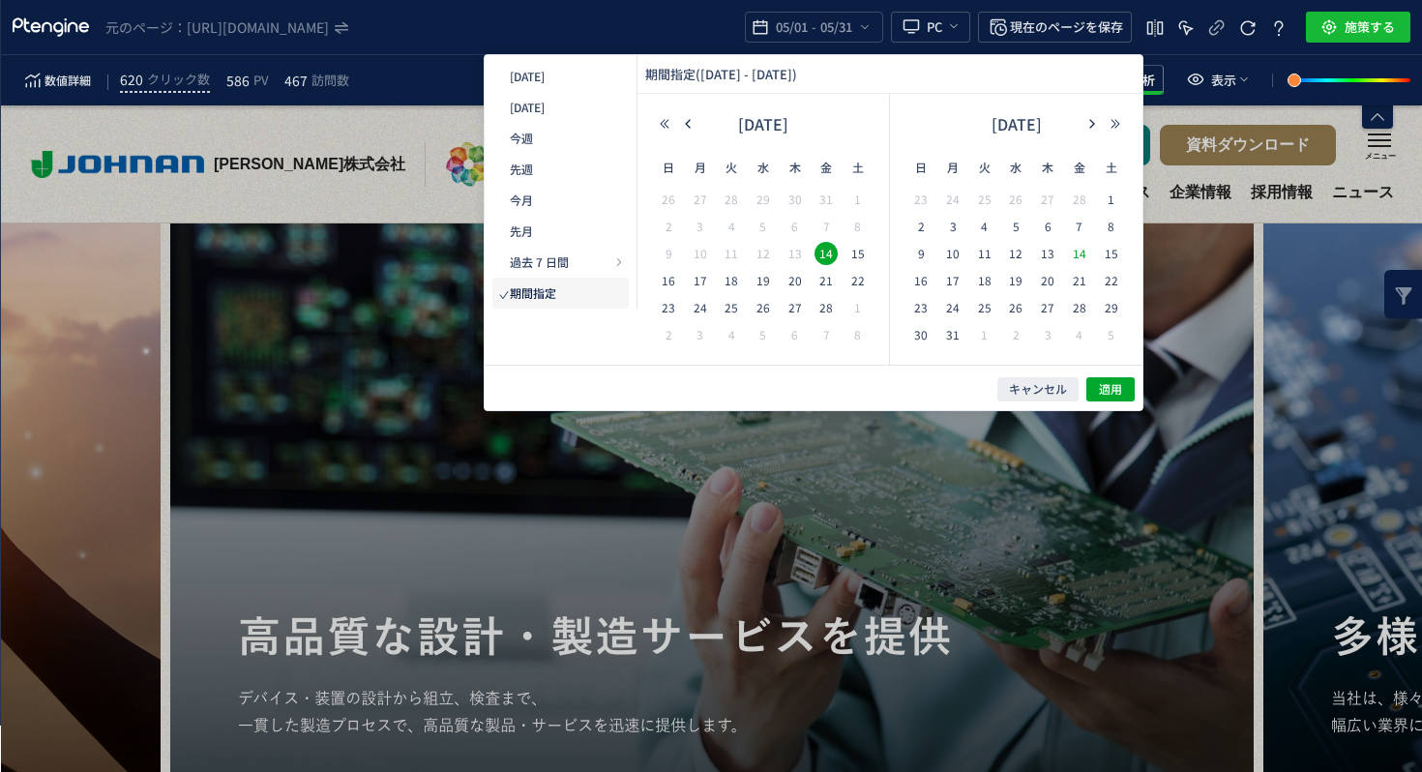
click at [1075, 255] on span "14" at bounding box center [1079, 253] width 23 height 23
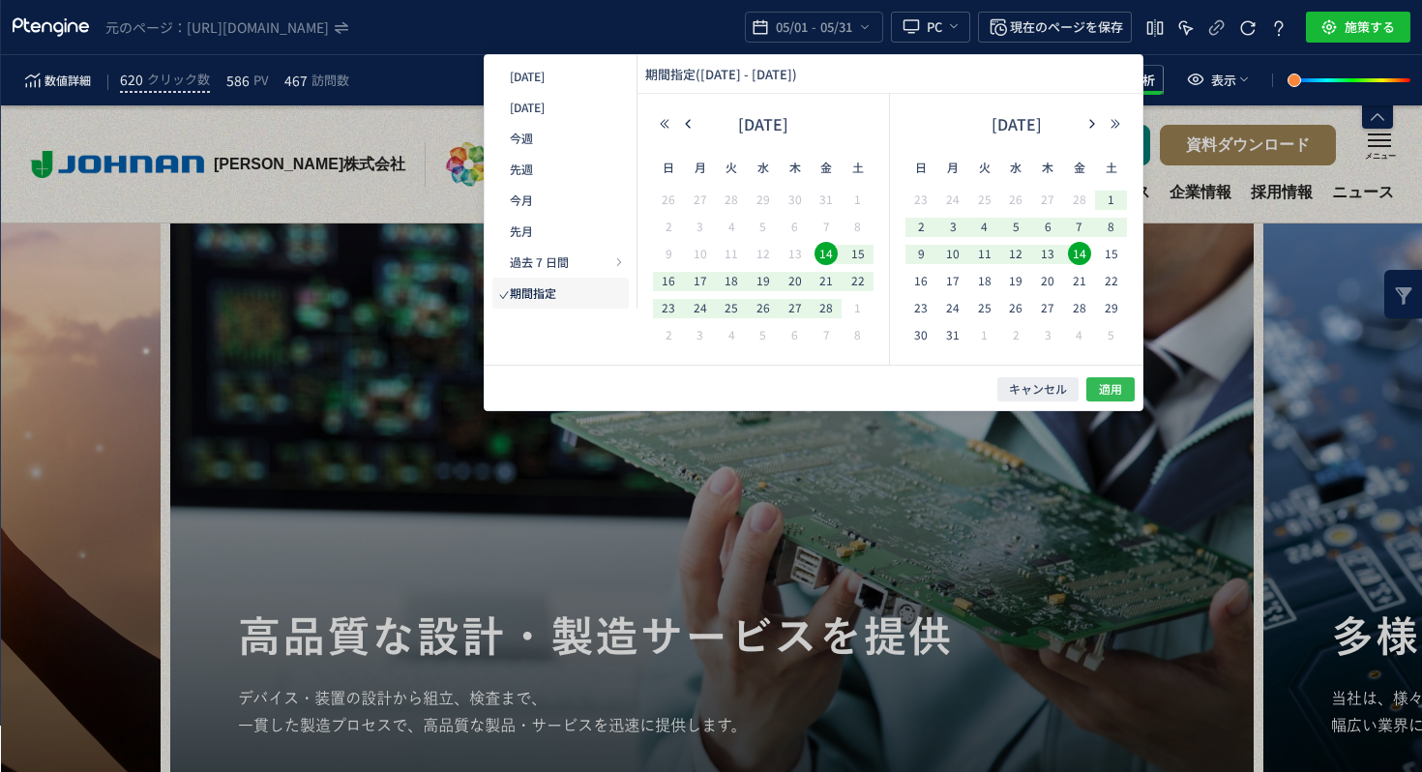
click at [1120, 381] on span "適用" at bounding box center [1110, 389] width 23 height 16
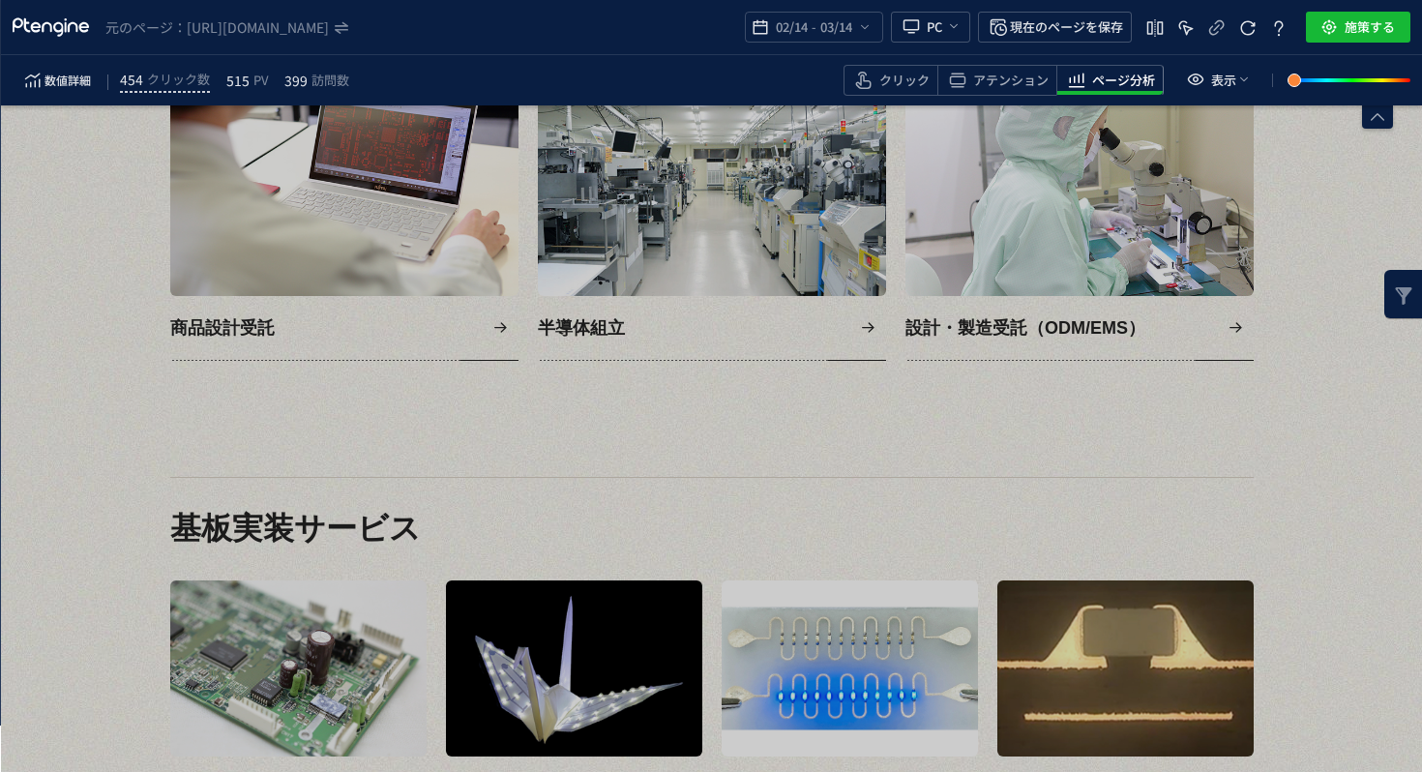
scroll to position [1108, 0]
click at [820, 34] on span "03/14" at bounding box center [836, 27] width 40 height 39
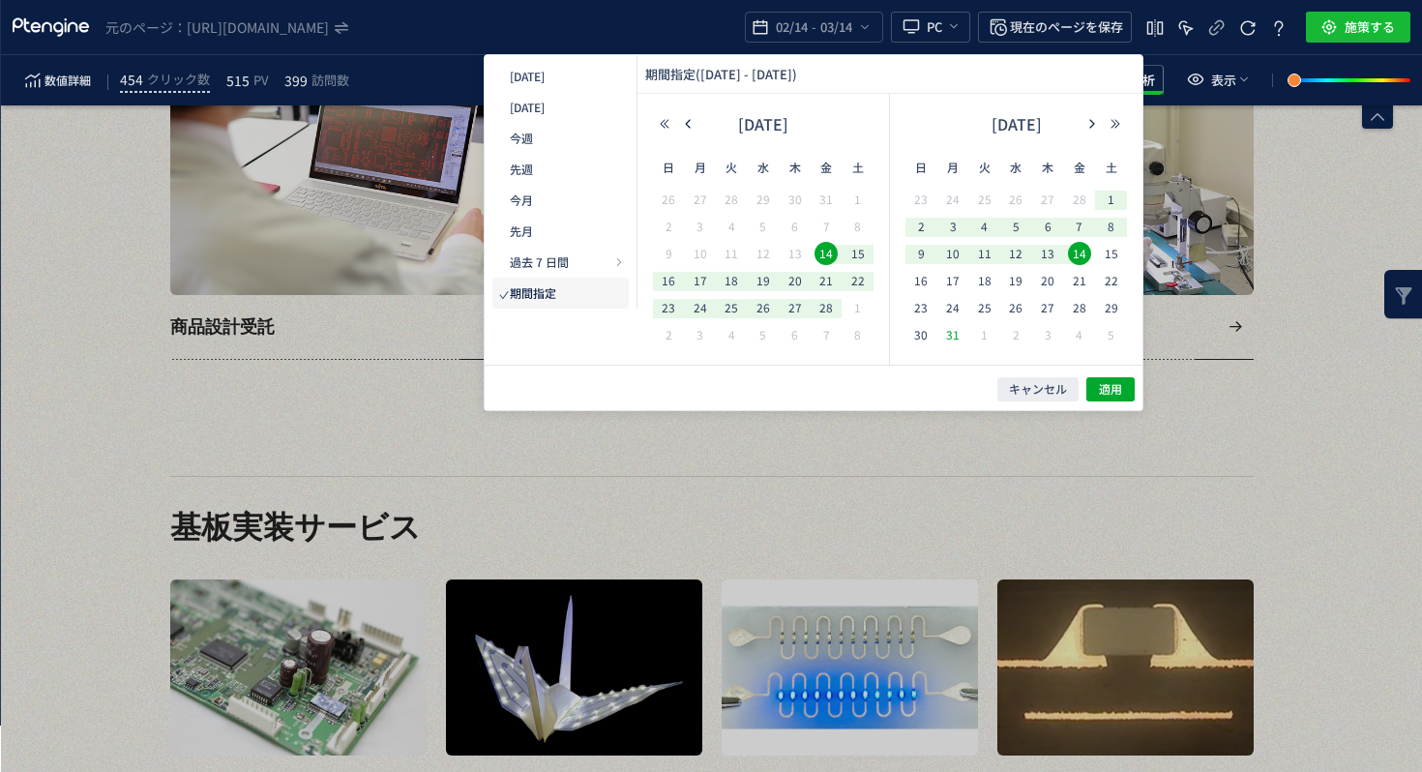
click at [938, 330] on div "31" at bounding box center [953, 335] width 32 height 19
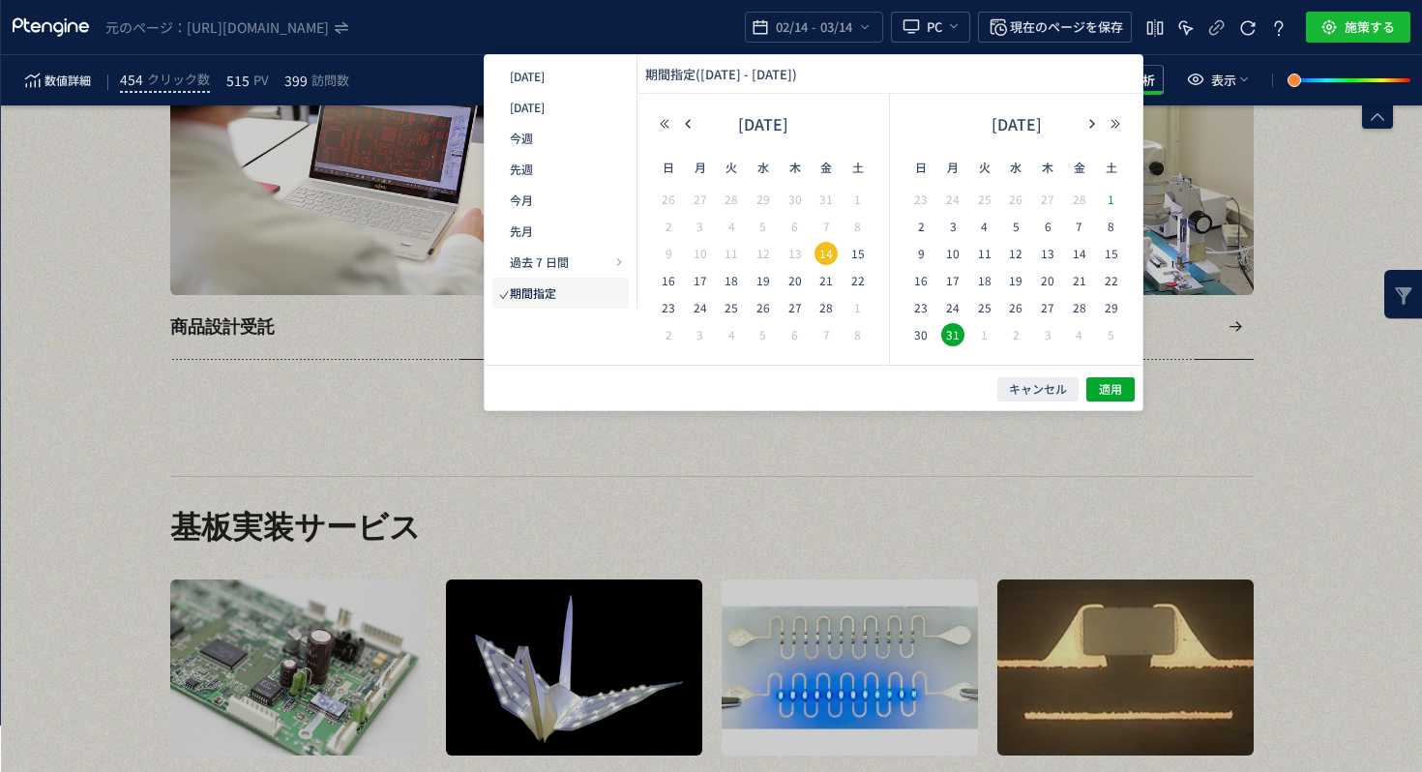
click at [1111, 195] on span "1" at bounding box center [1111, 199] width 23 height 23
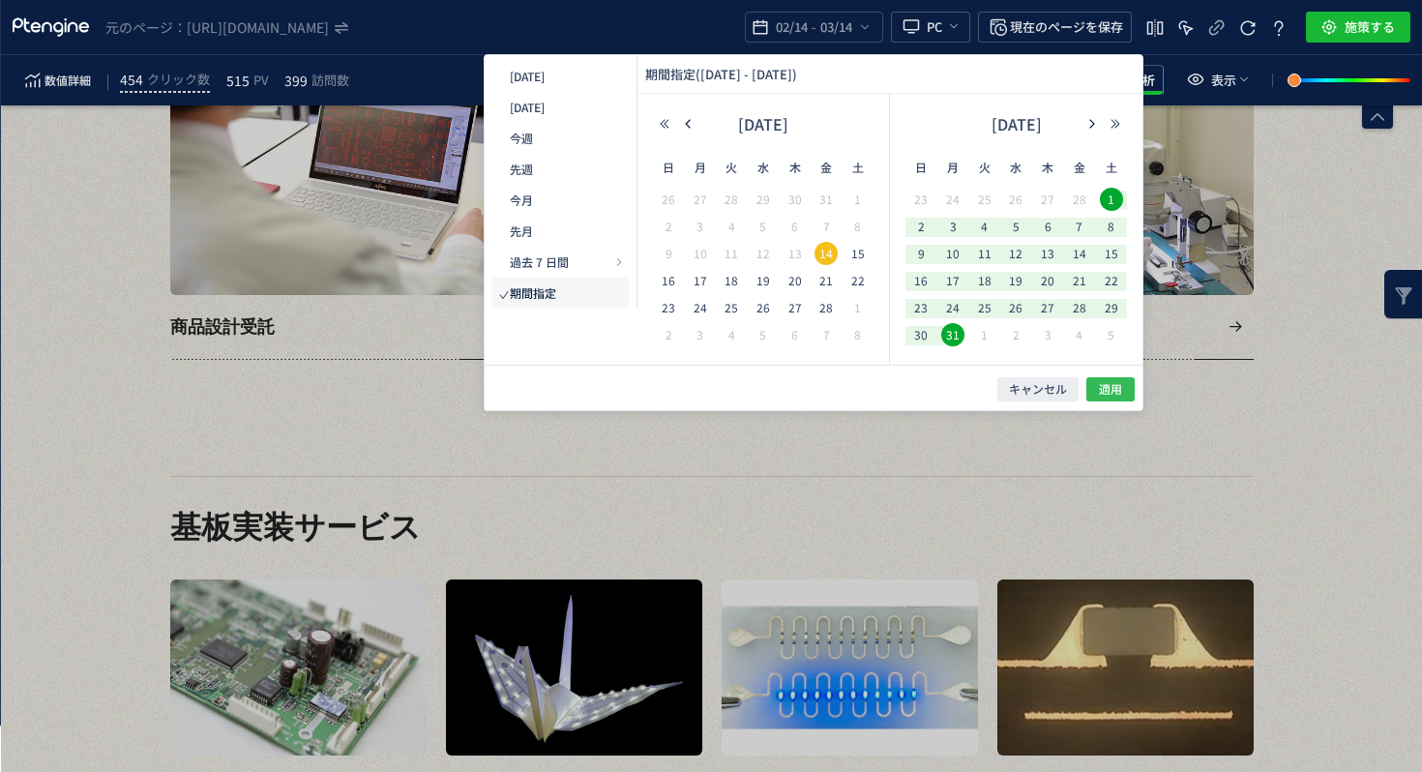
click at [1117, 391] on span "適用" at bounding box center [1110, 389] width 23 height 16
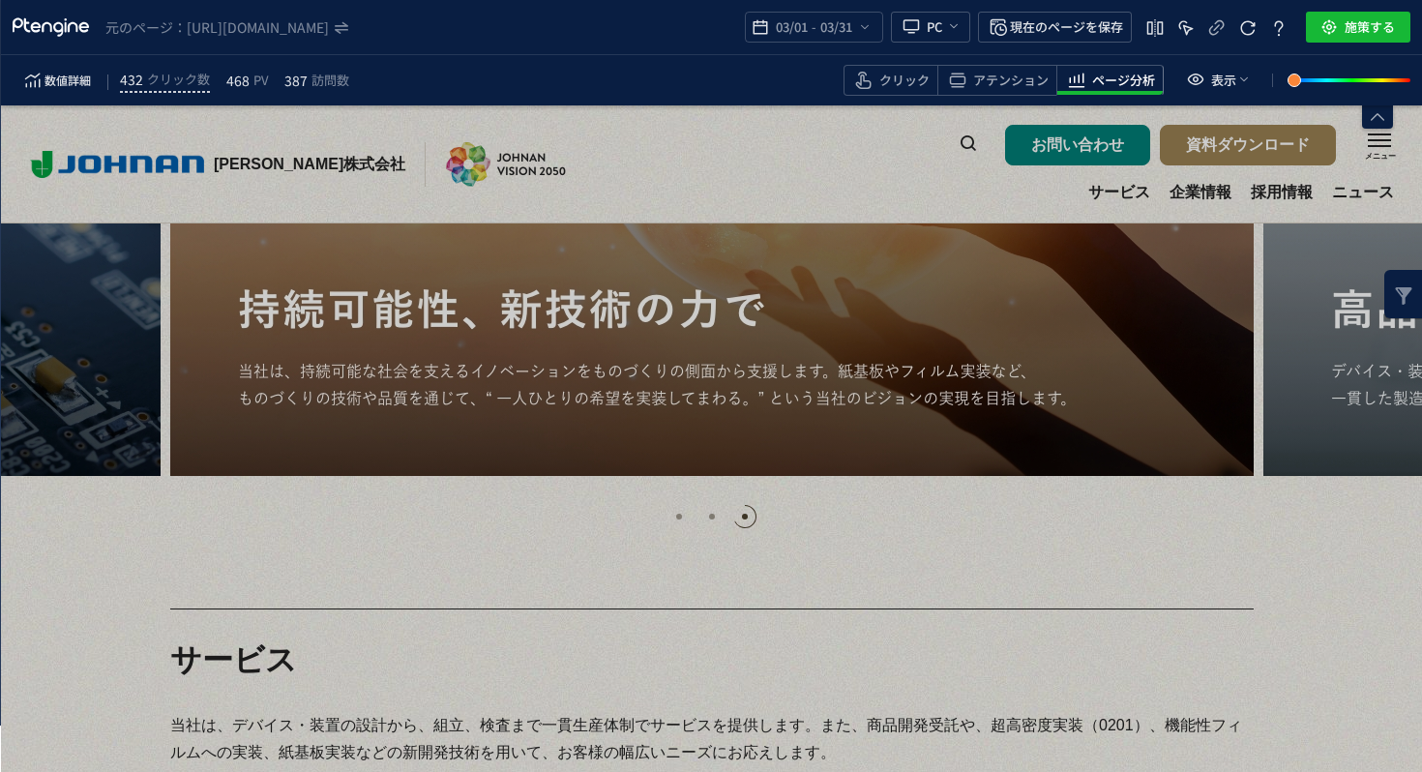
scroll to position [251, 0]
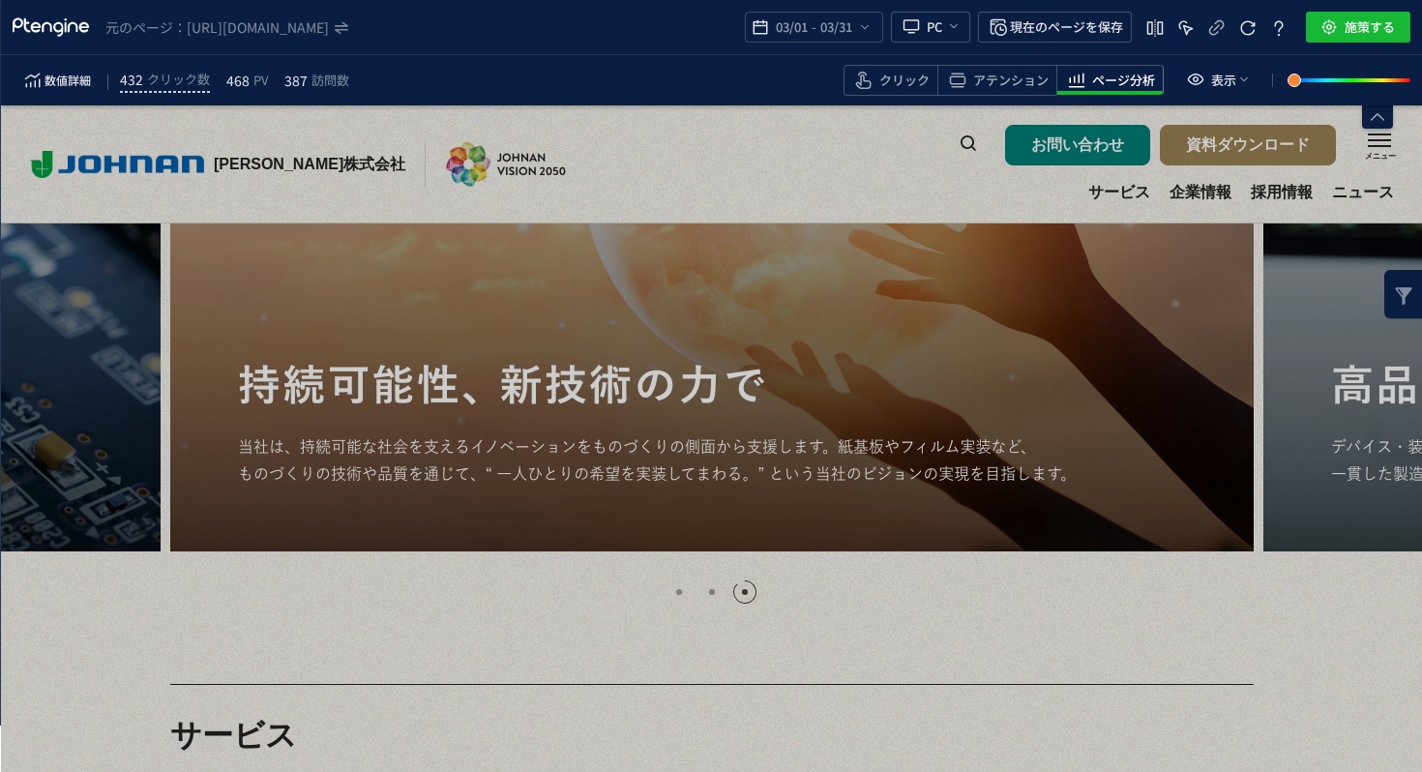
click at [677, 583] on div "Go to slide 1" at bounding box center [673, 591] width 12 height 23
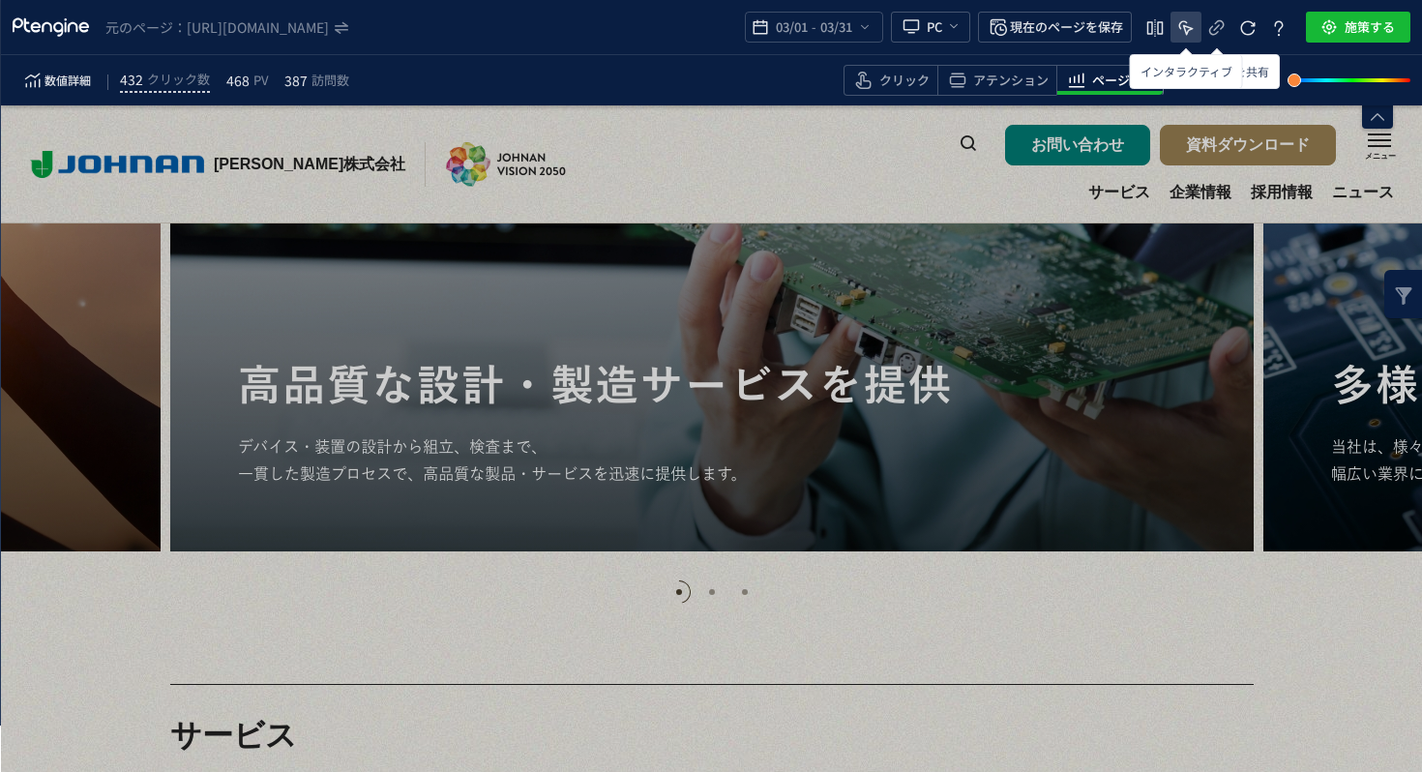
click at [1182, 28] on icon "heatmap-top-bar" at bounding box center [1185, 27] width 23 height 23
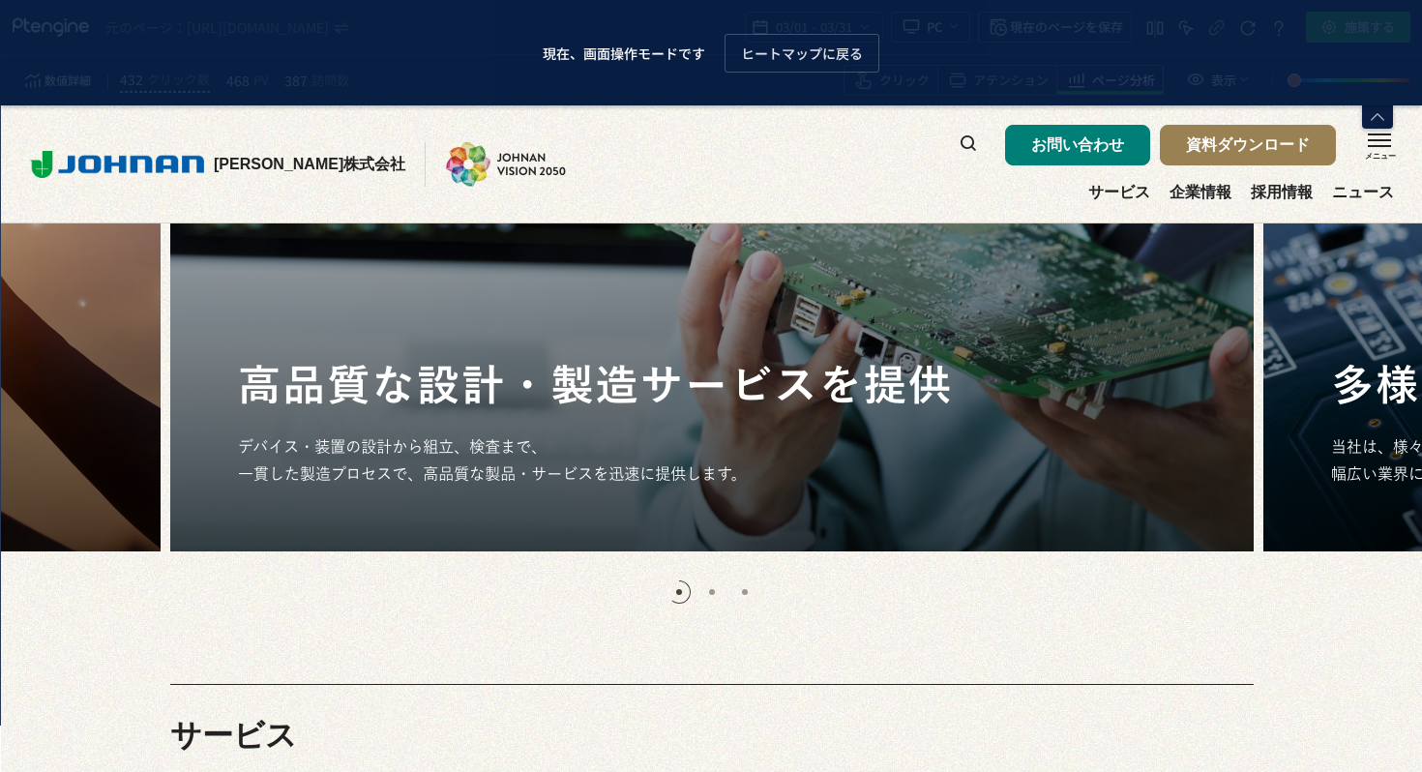
click at [1132, 182] on div "お問い合わせ 資料ダウンロード サービス 企業情報 採用情報 ニュース" at bounding box center [1176, 163] width 433 height 117
click at [1131, 191] on link "サービス" at bounding box center [1119, 204] width 62 height 38
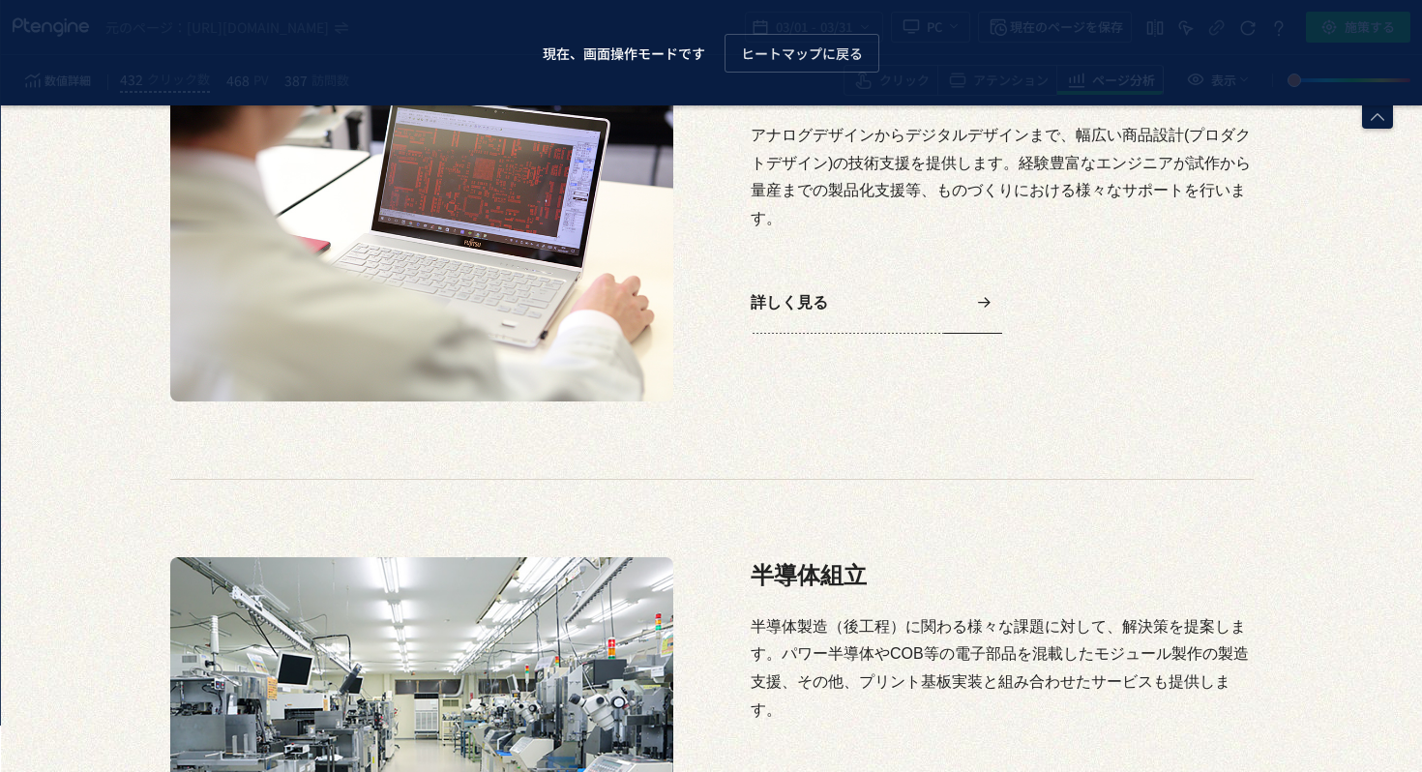
scroll to position [923, 0]
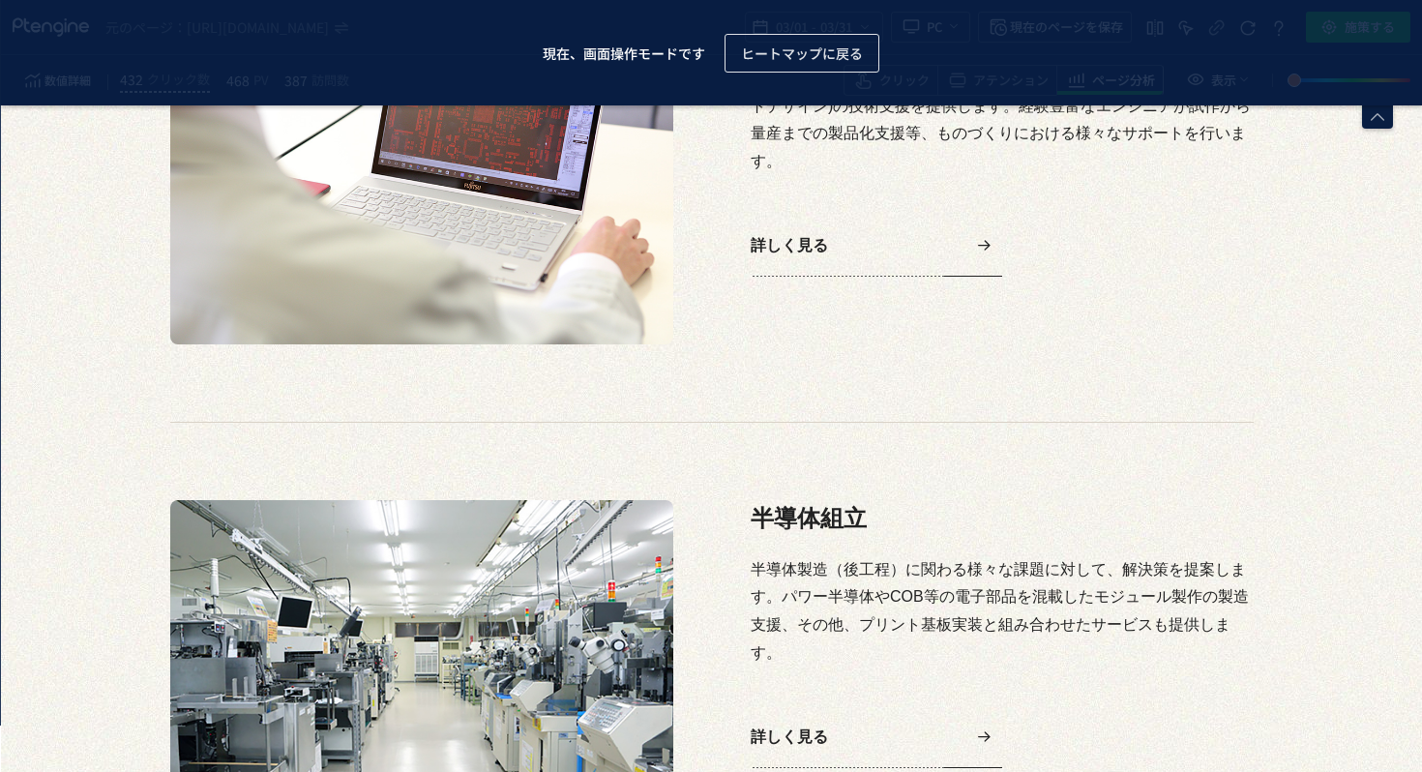
click at [757, 63] on span "ヒートマップに戻る" at bounding box center [802, 53] width 122 height 39
click at [757, 63] on div "数値詳細 432 クリック数 468 PV 387 訪問数 クリック アテンション ページ分析 表示" at bounding box center [711, 80] width 1421 height 50
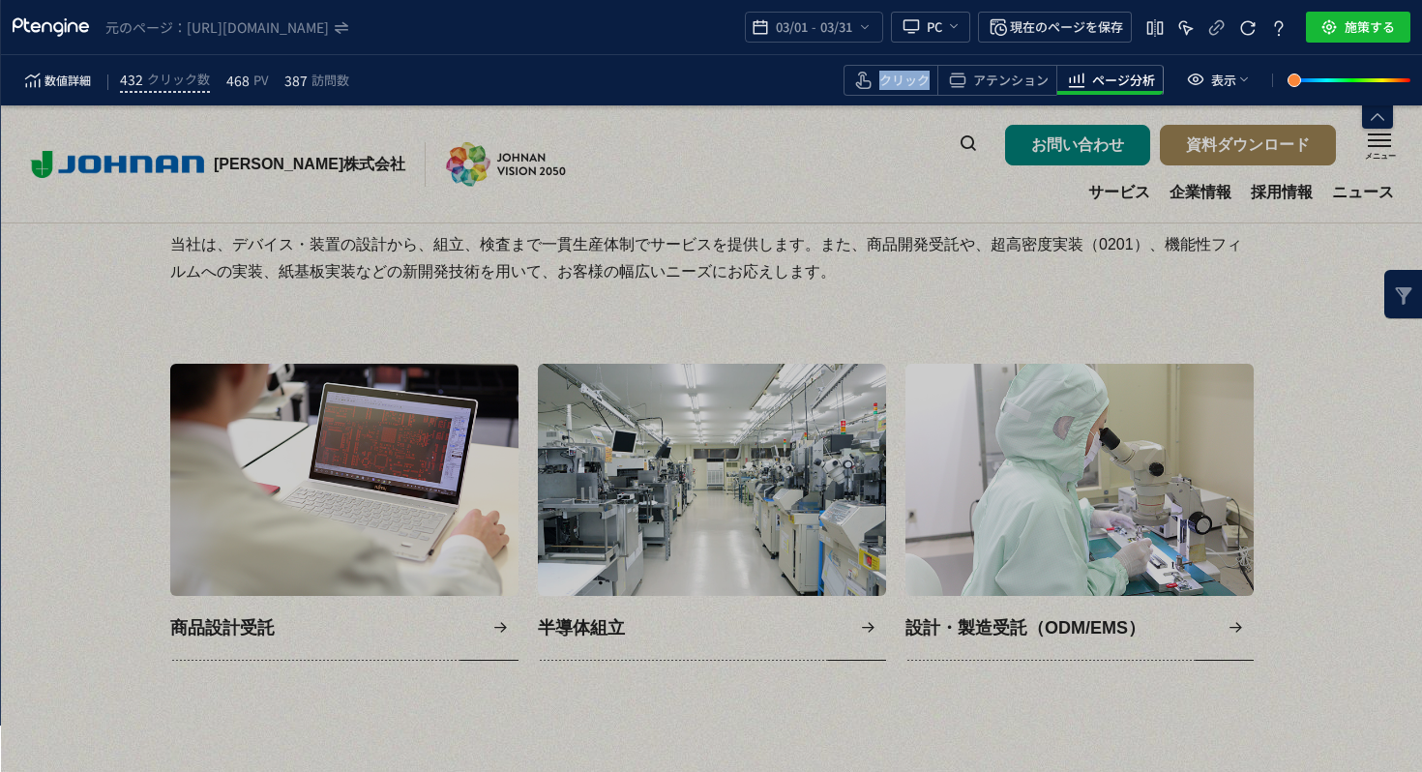
scroll to position [803, 0]
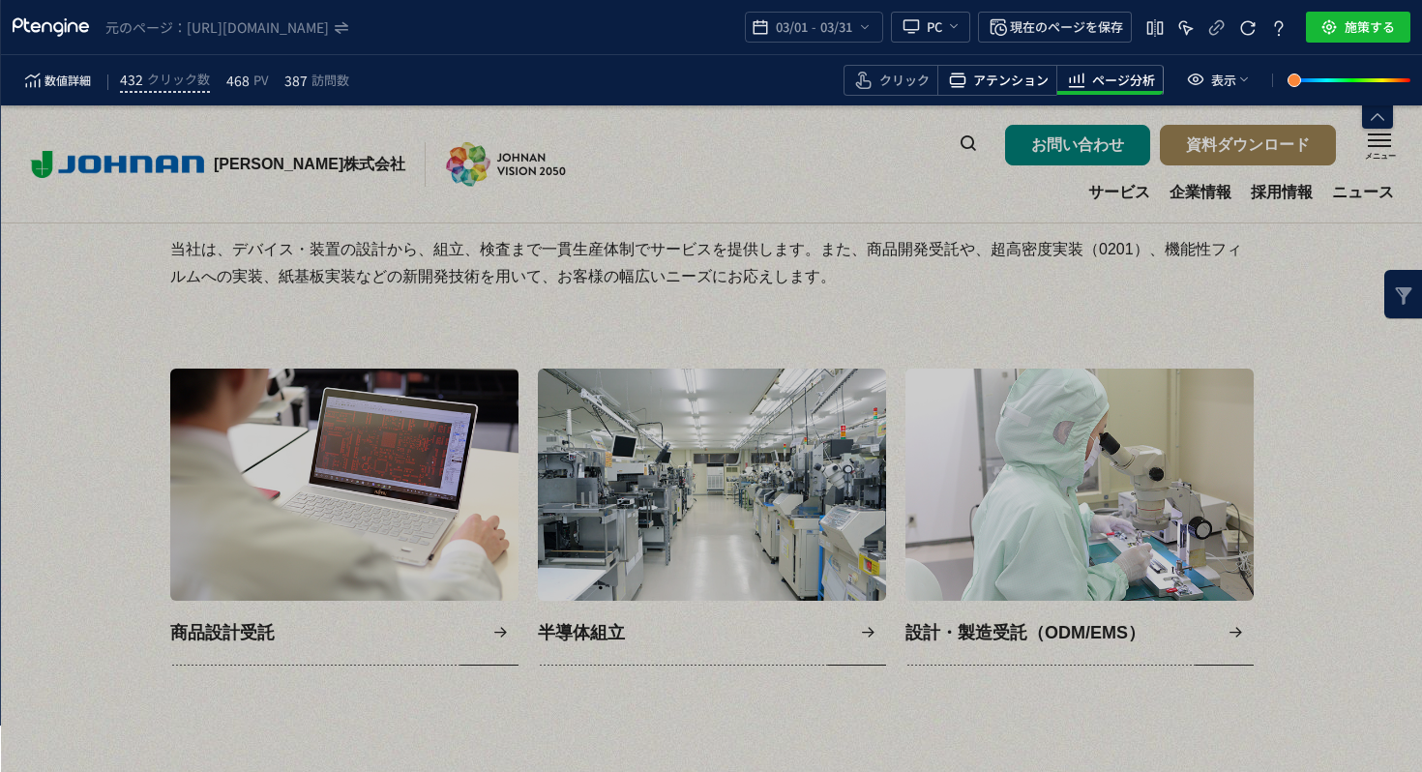
click at [1034, 77] on span "アテンション" at bounding box center [1010, 81] width 75 height 18
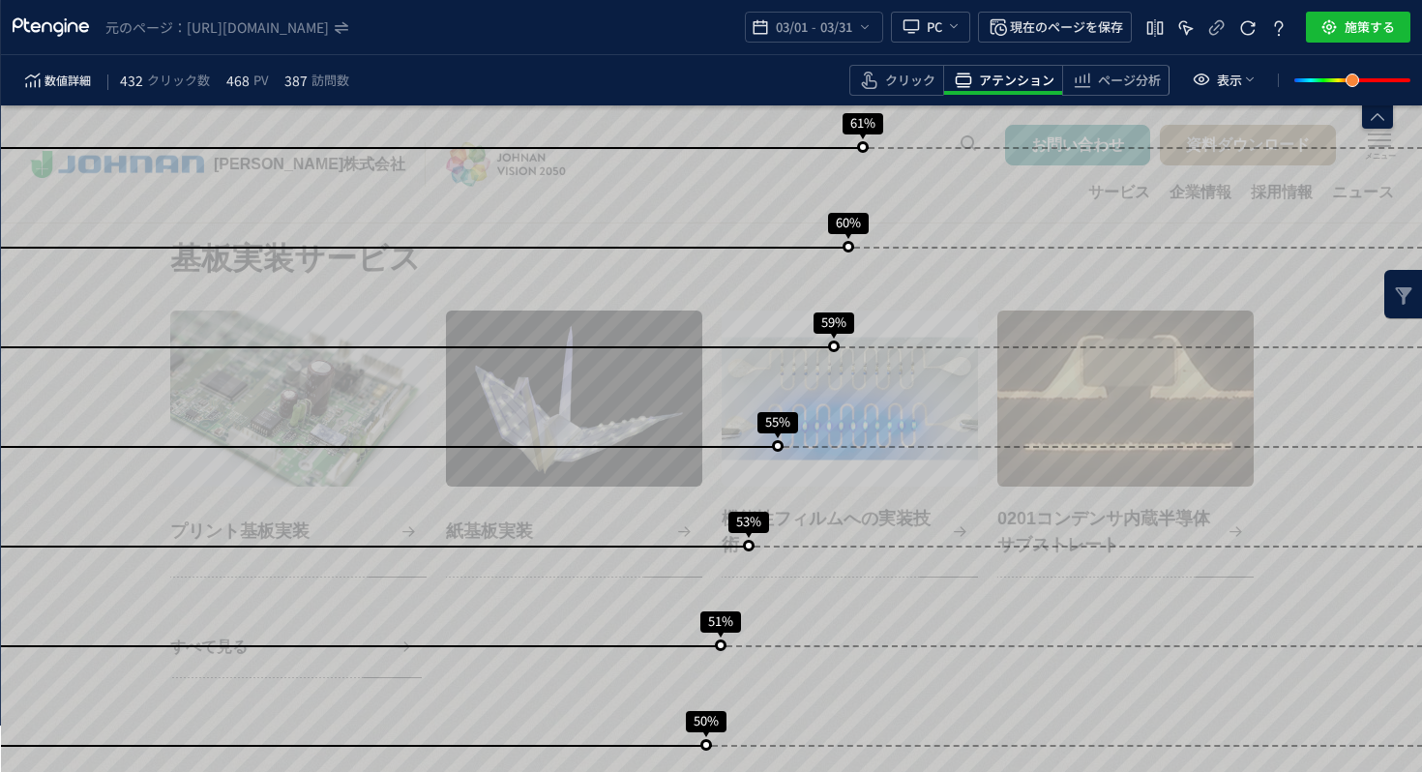
scroll to position [1332, 0]
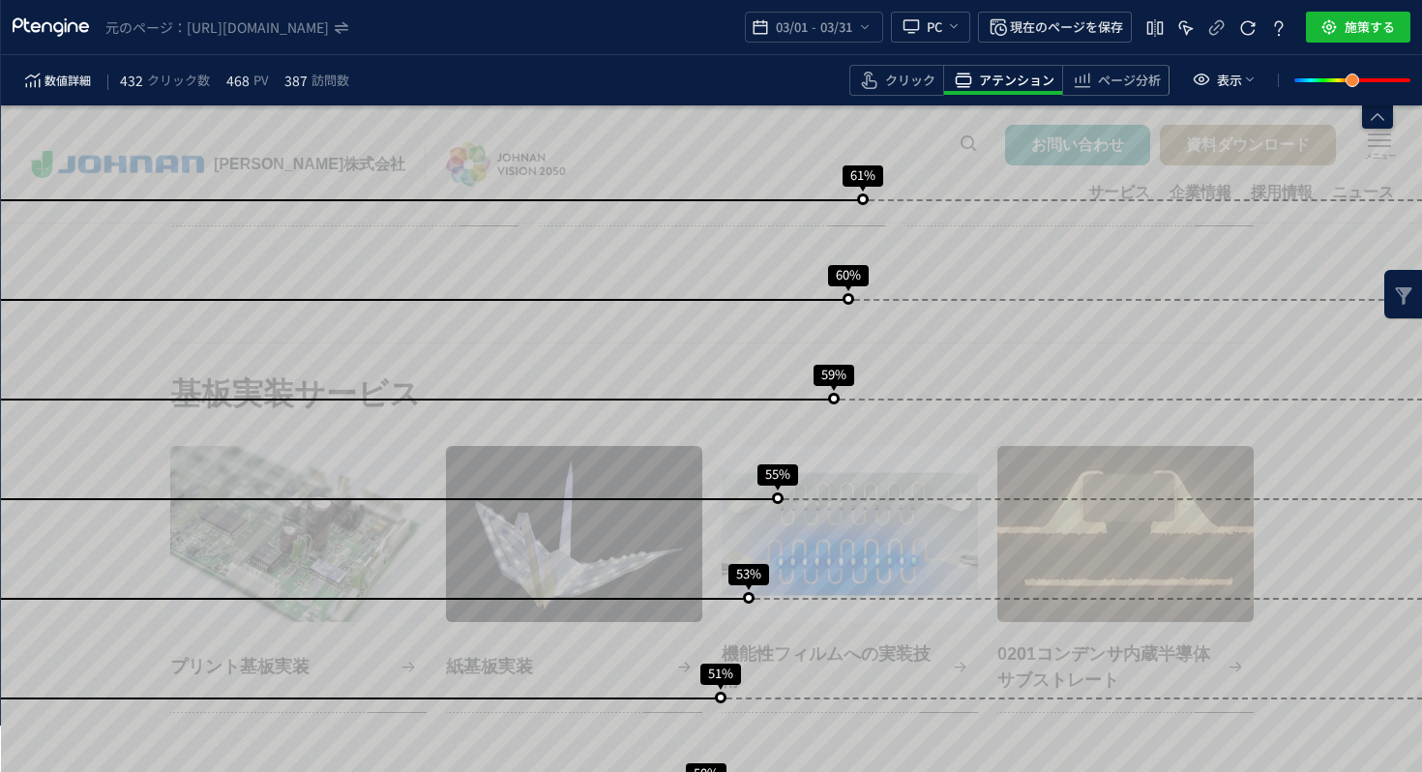
scroll to position [1356, 0]
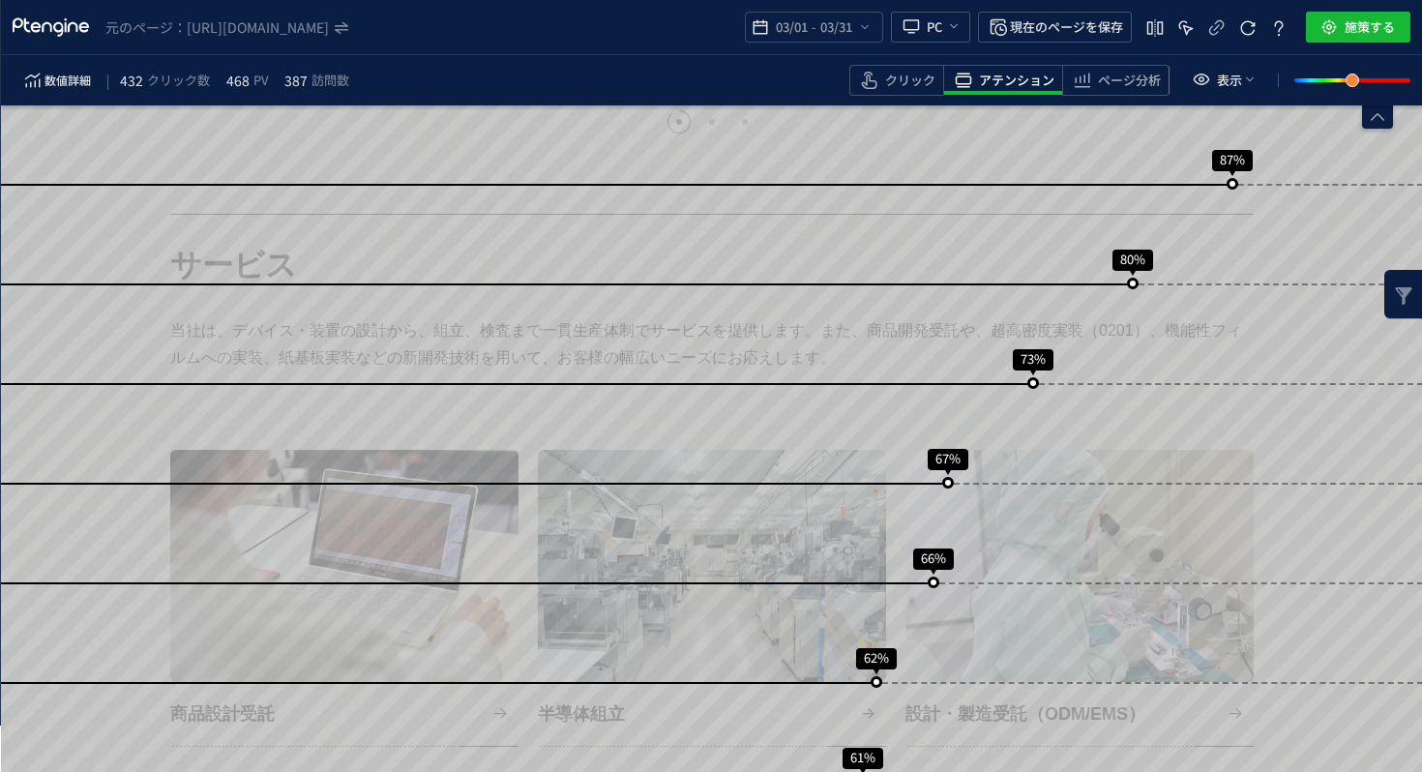
scroll to position [773, 0]
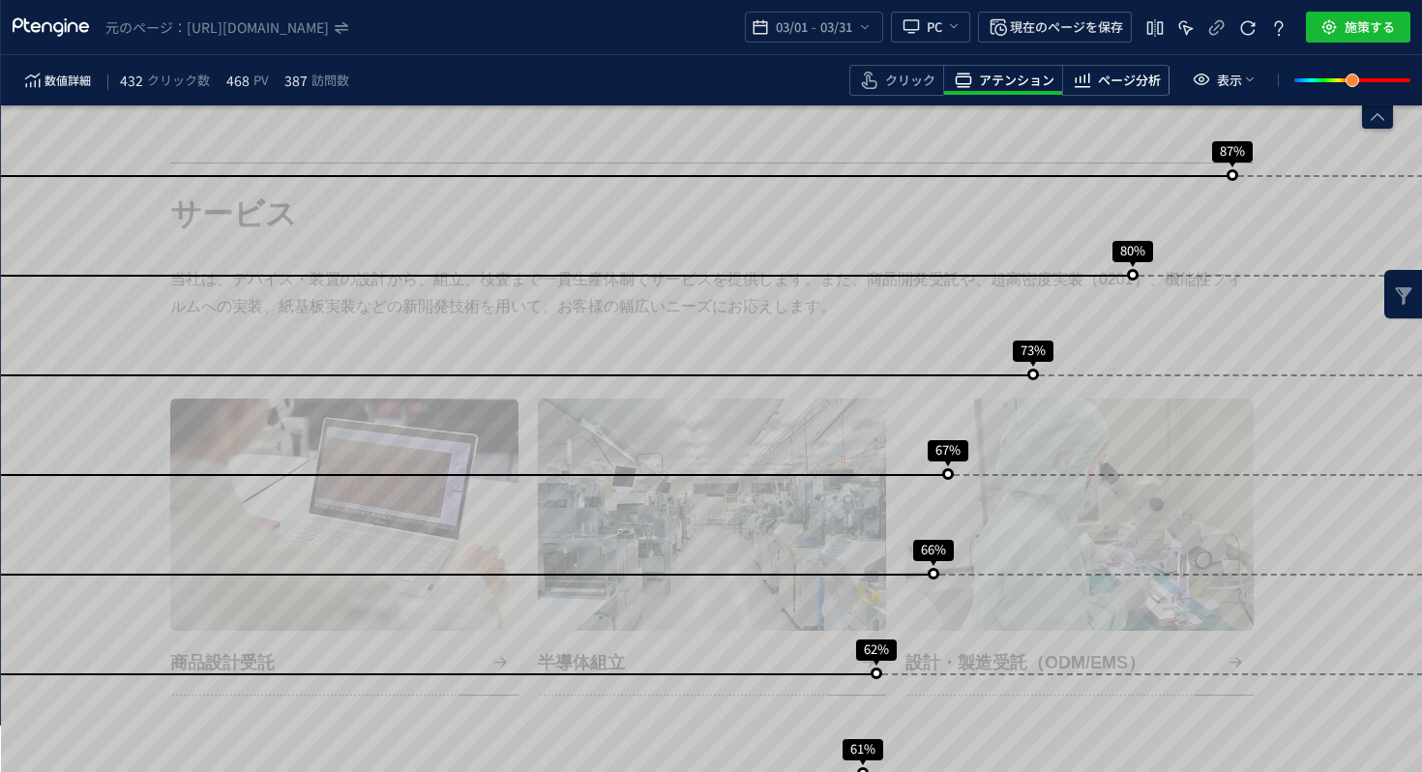
click at [1102, 77] on span "ページ分析" at bounding box center [1129, 81] width 63 height 18
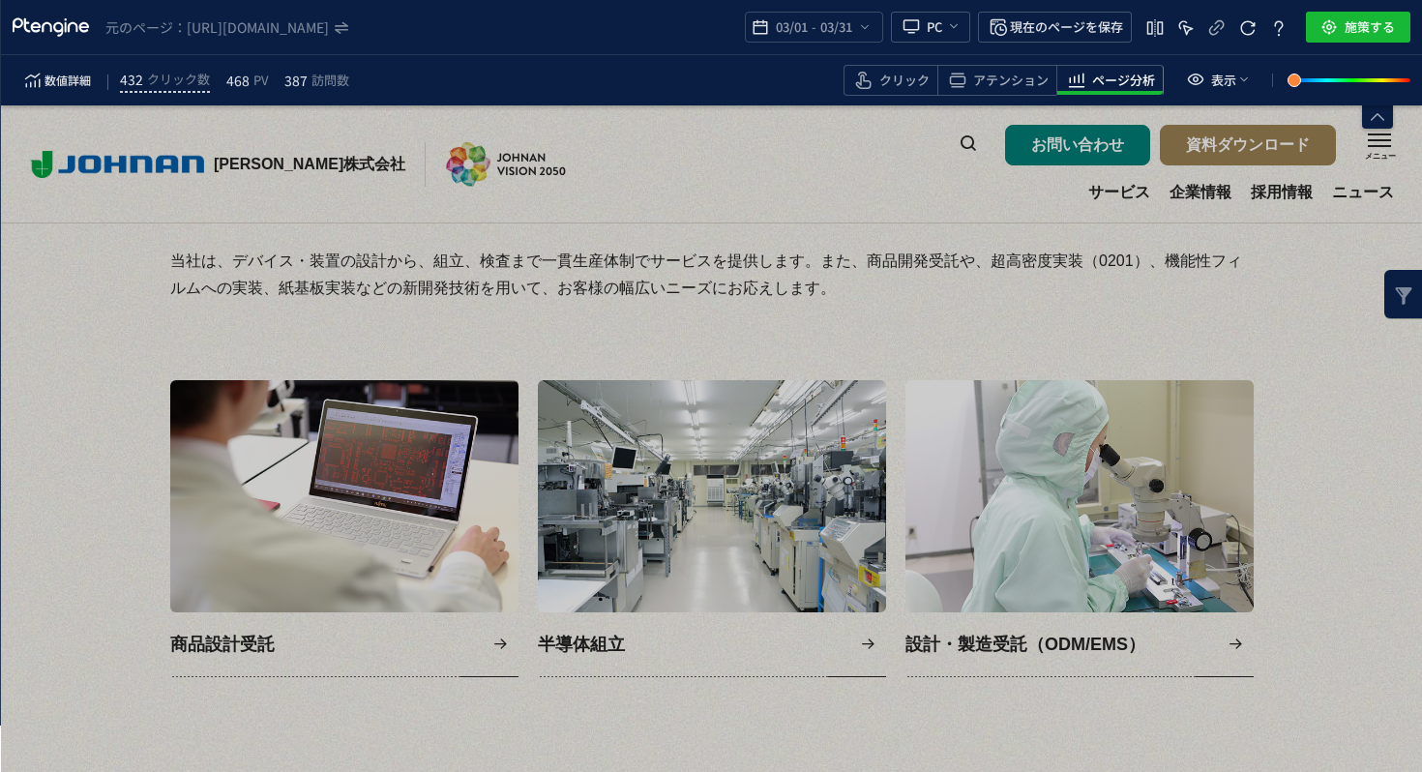
scroll to position [794, 0]
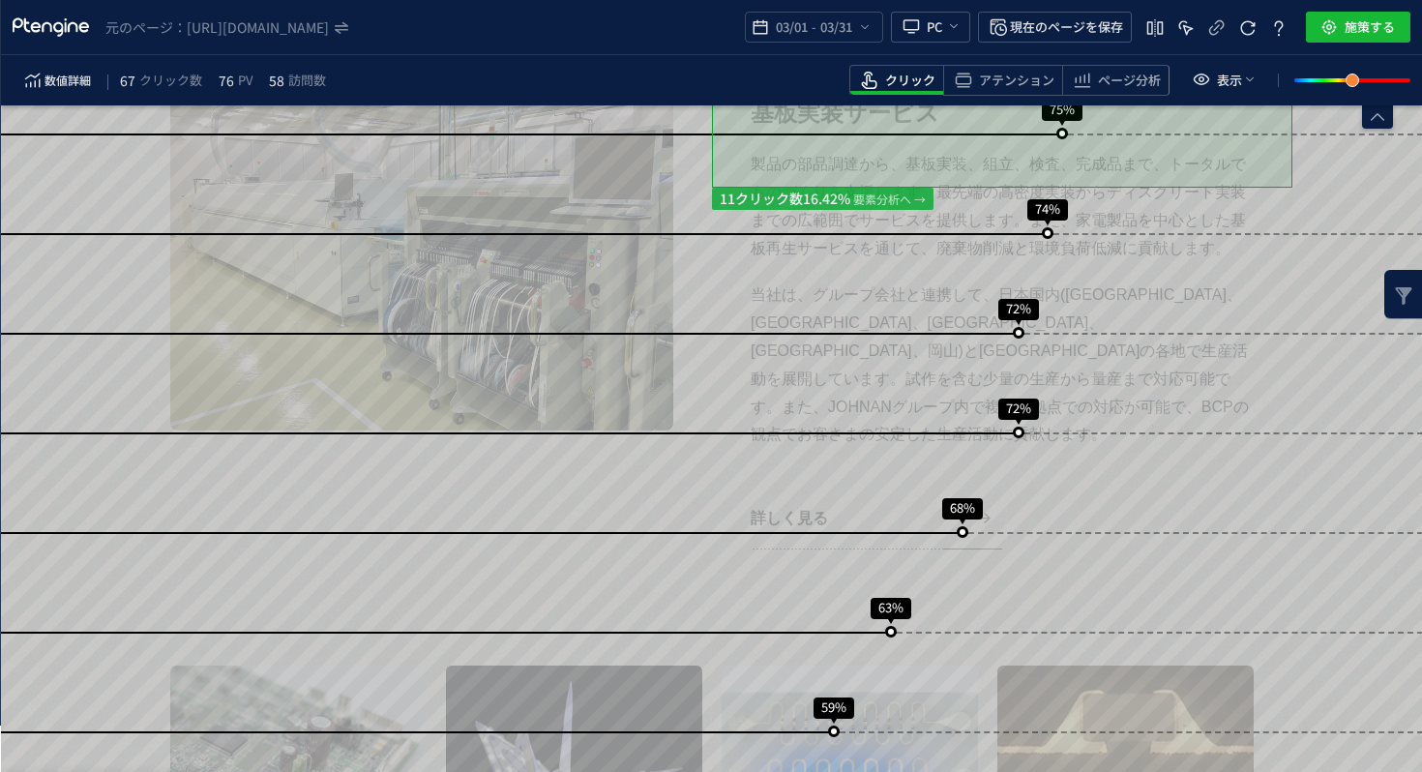
scroll to position [2157, 0]
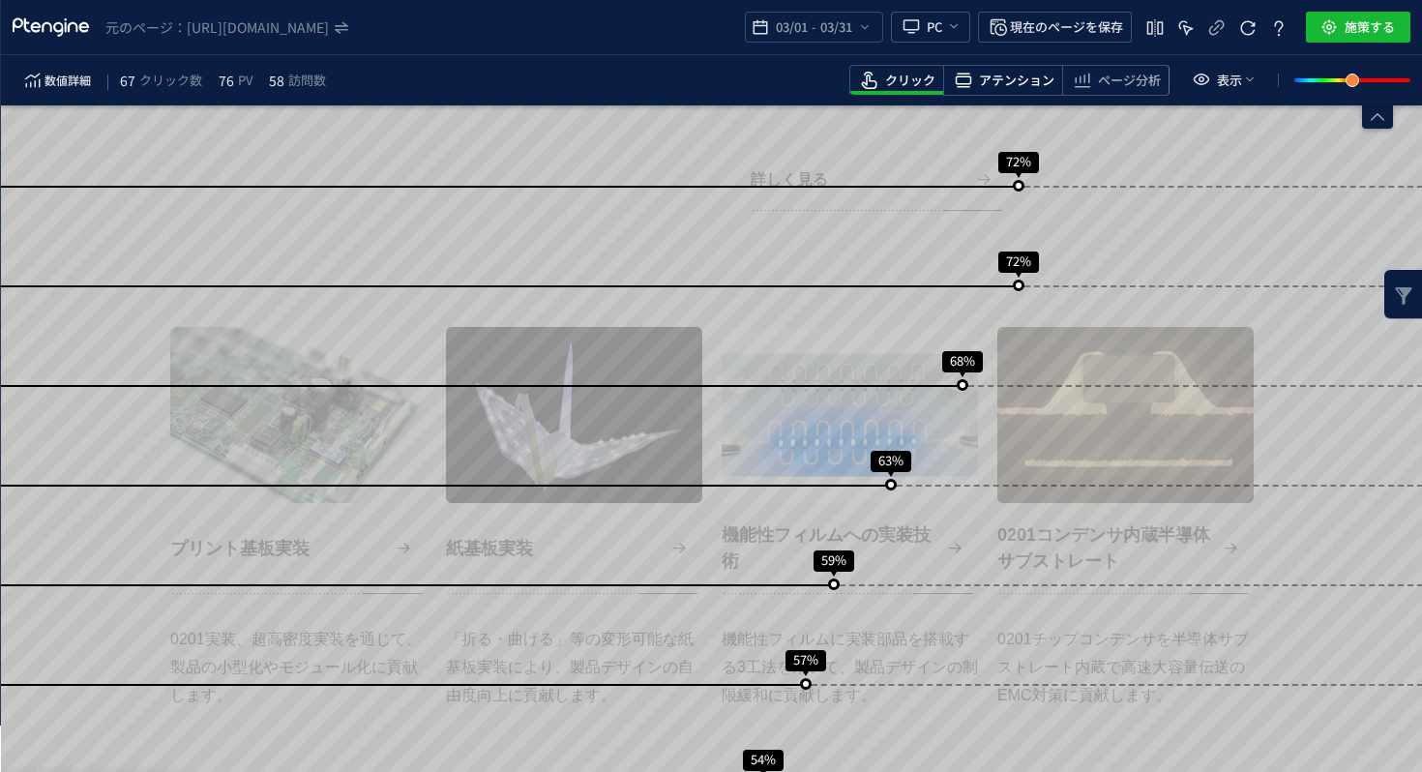
click at [1062, 95] on div "アテンション" at bounding box center [1115, 80] width 107 height 31
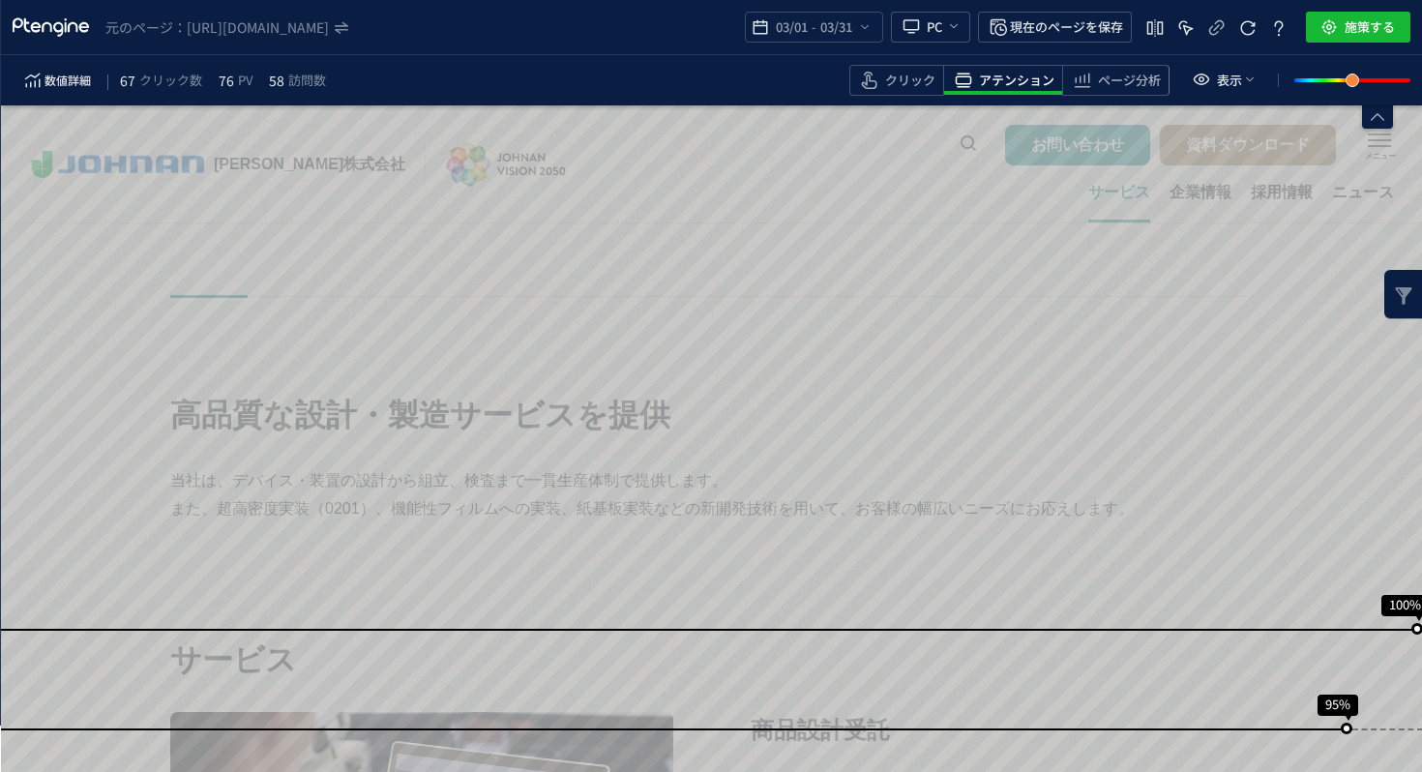
scroll to position [0, 0]
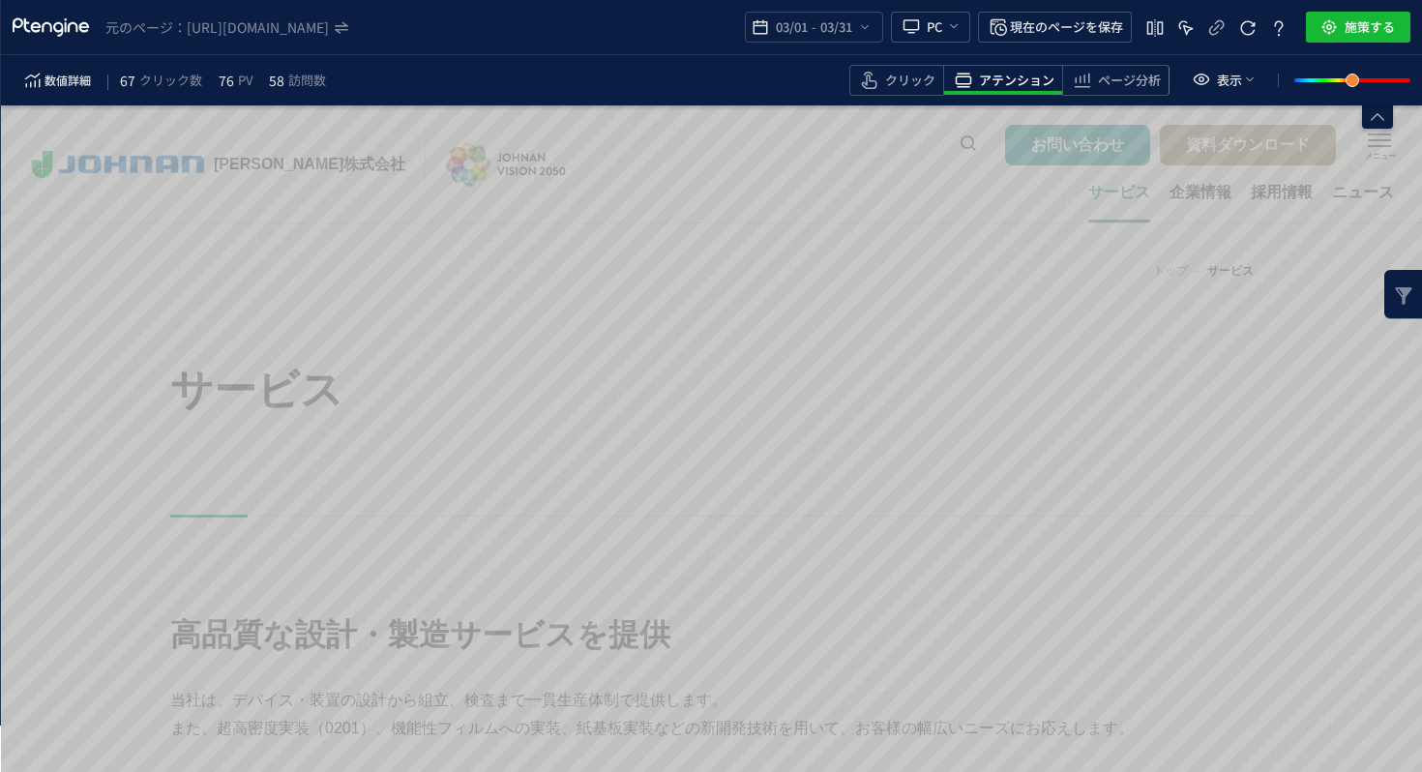
click at [755, 59] on div "数値詳細 67 クリック数 76 PV 58 訪問数 クリック アテンション ページ分析 表示" at bounding box center [711, 80] width 1421 height 50
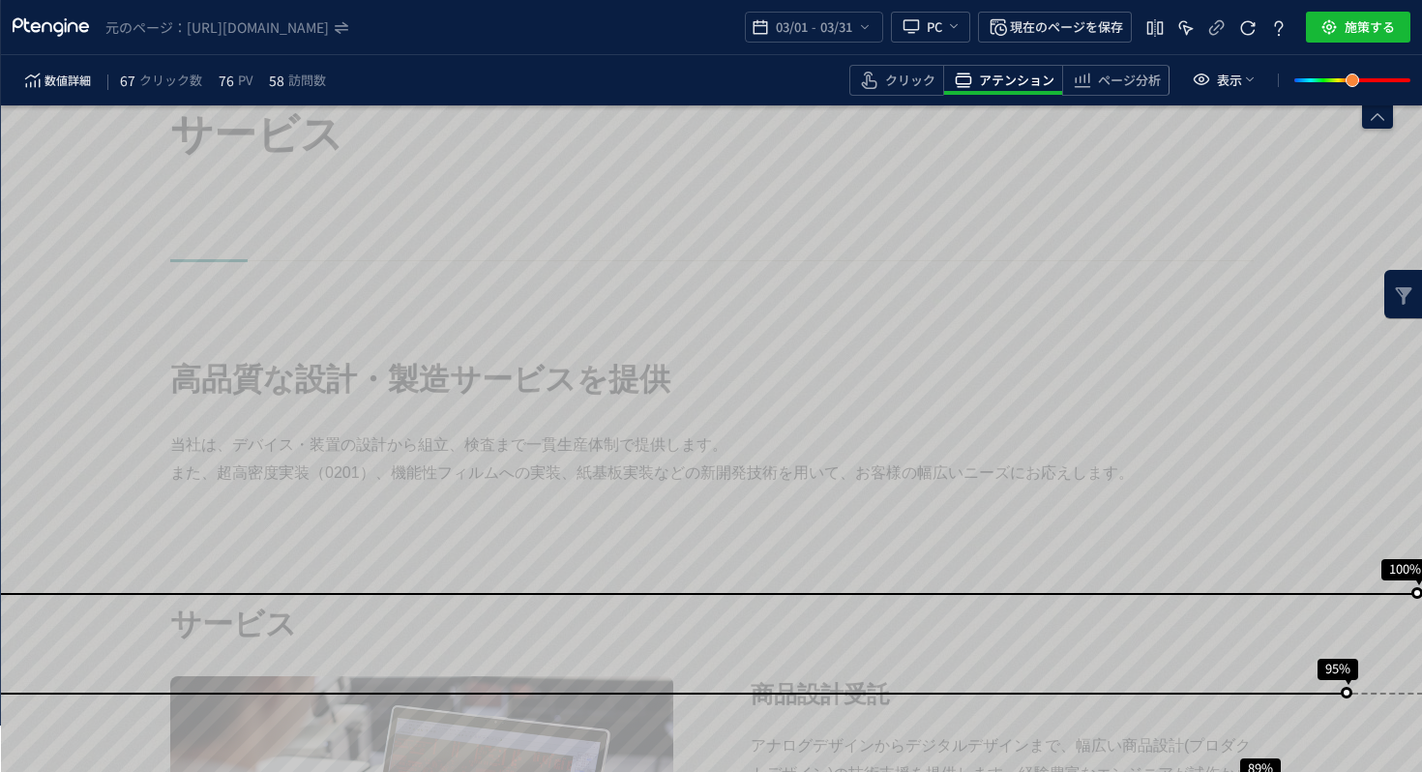
scroll to position [855, 0]
